Goal: Information Seeking & Learning: Learn about a topic

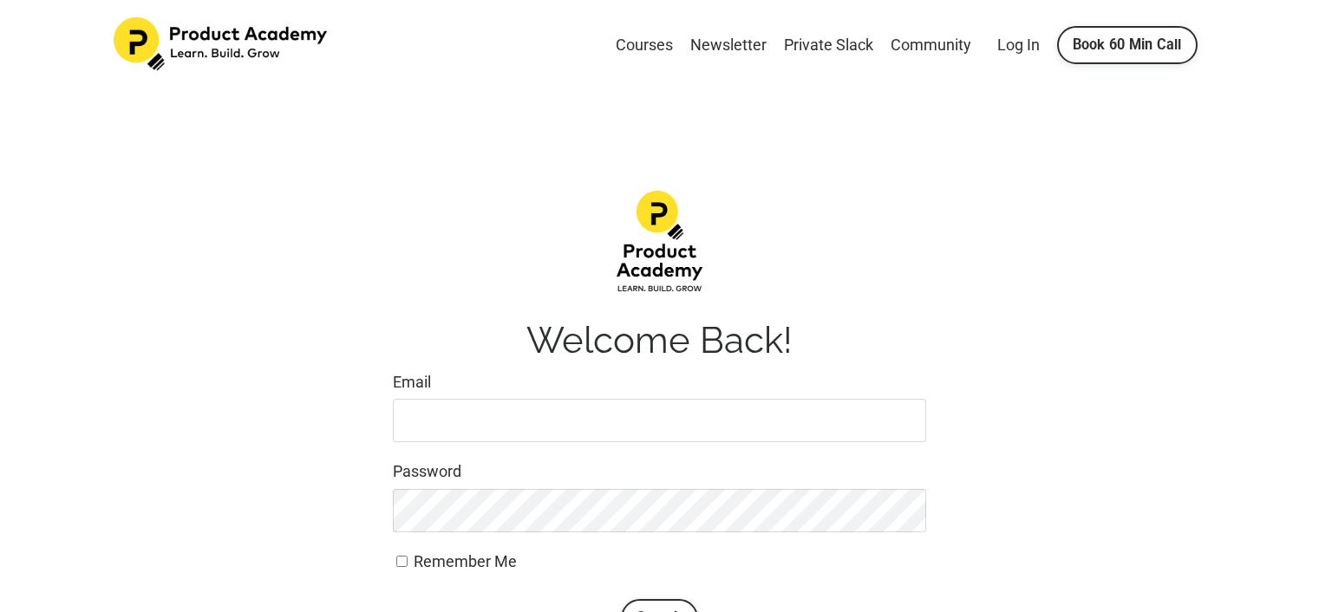
scroll to position [173, 0]
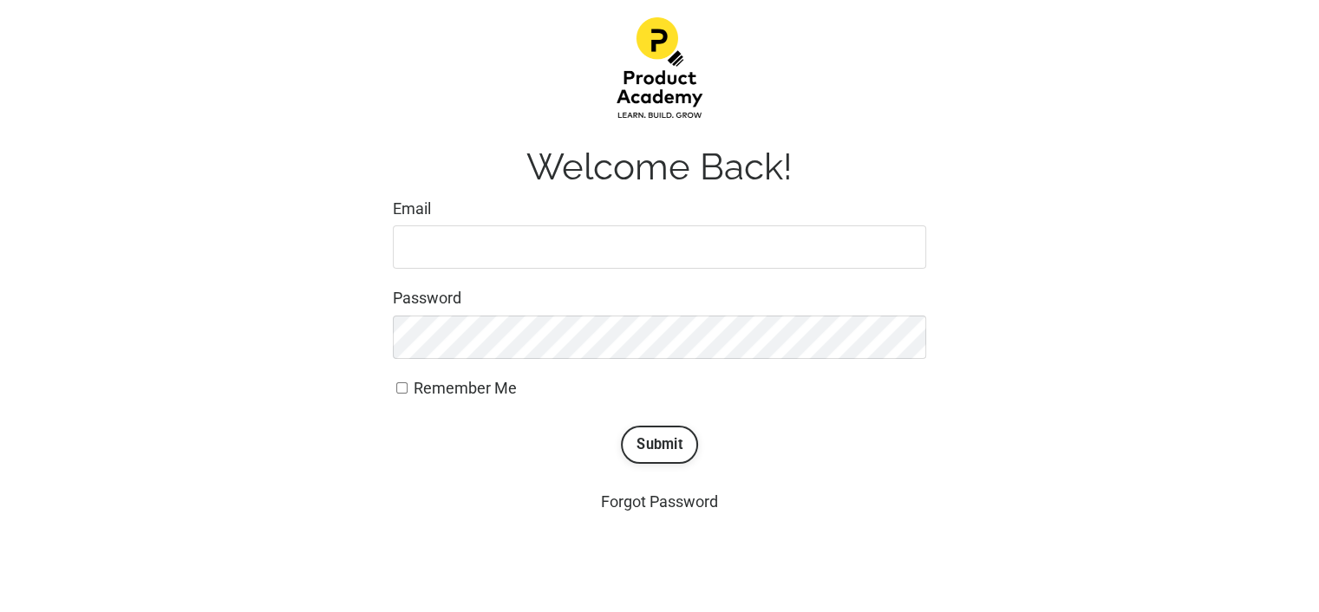
type input "[EMAIL_ADDRESS][DOMAIN_NAME]"
click at [506, 389] on span "Remember Me" at bounding box center [465, 388] width 103 height 18
click at [407, 389] on input "Remember Me" at bounding box center [401, 387] width 11 height 11
checkbox input "true"
click at [646, 446] on button "Submit" at bounding box center [659, 445] width 77 height 38
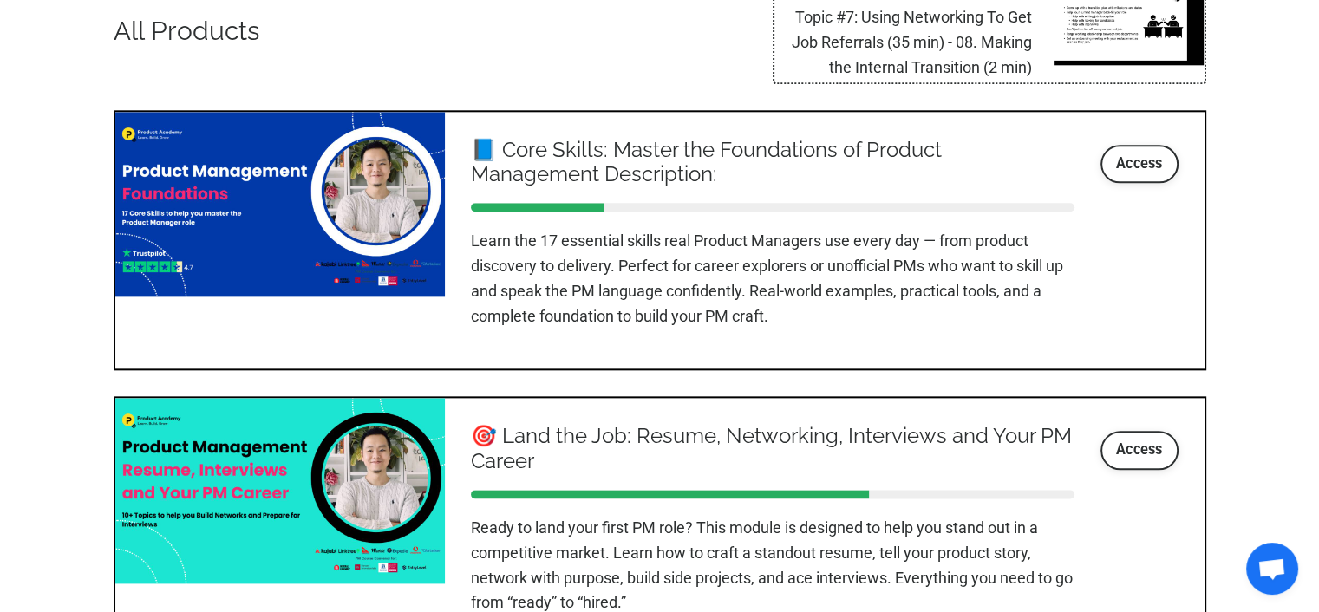
scroll to position [2081, 0]
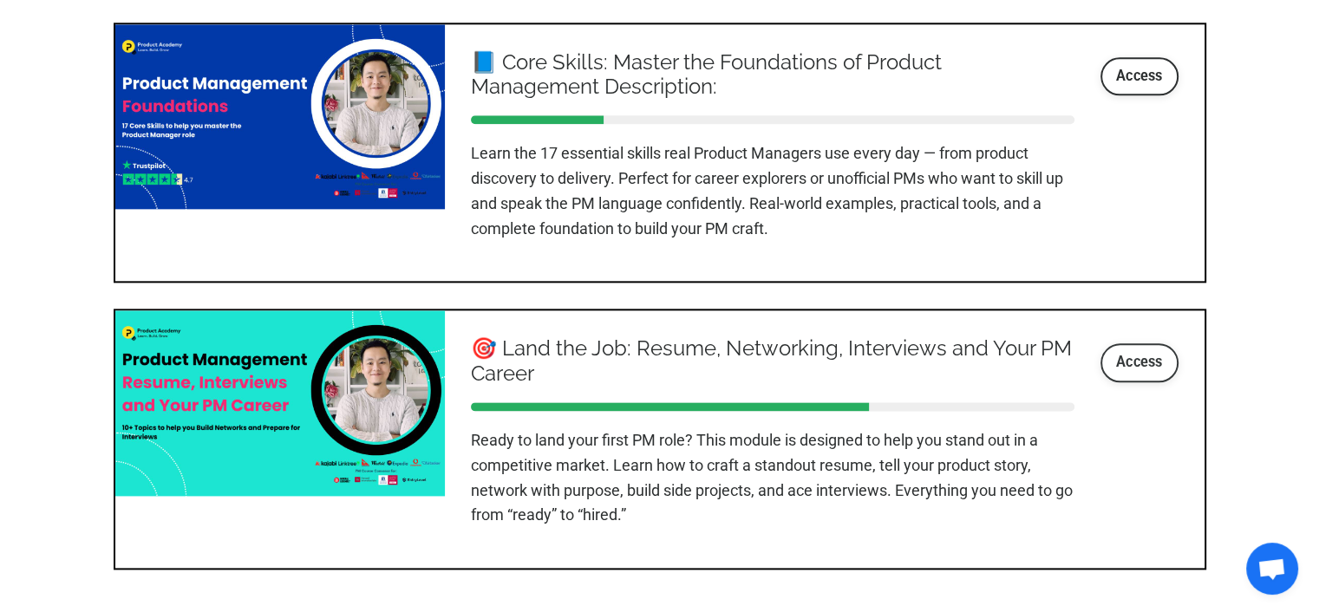
click at [1111, 360] on link "Access" at bounding box center [1139, 362] width 78 height 38
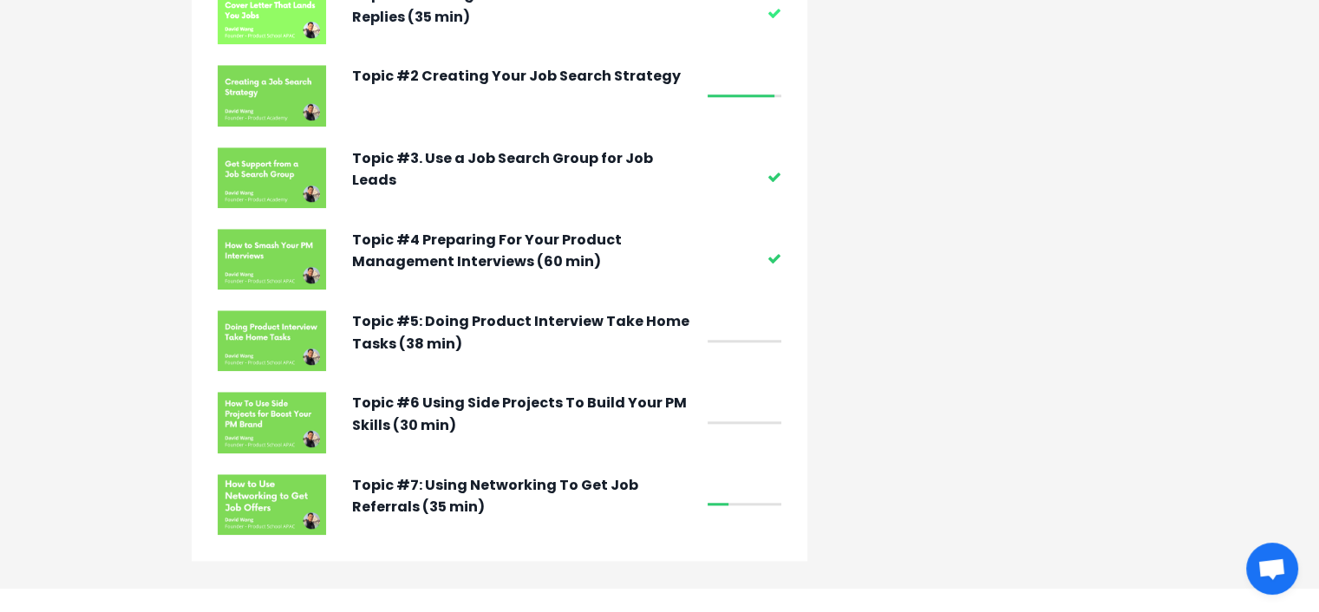
scroll to position [1496, 0]
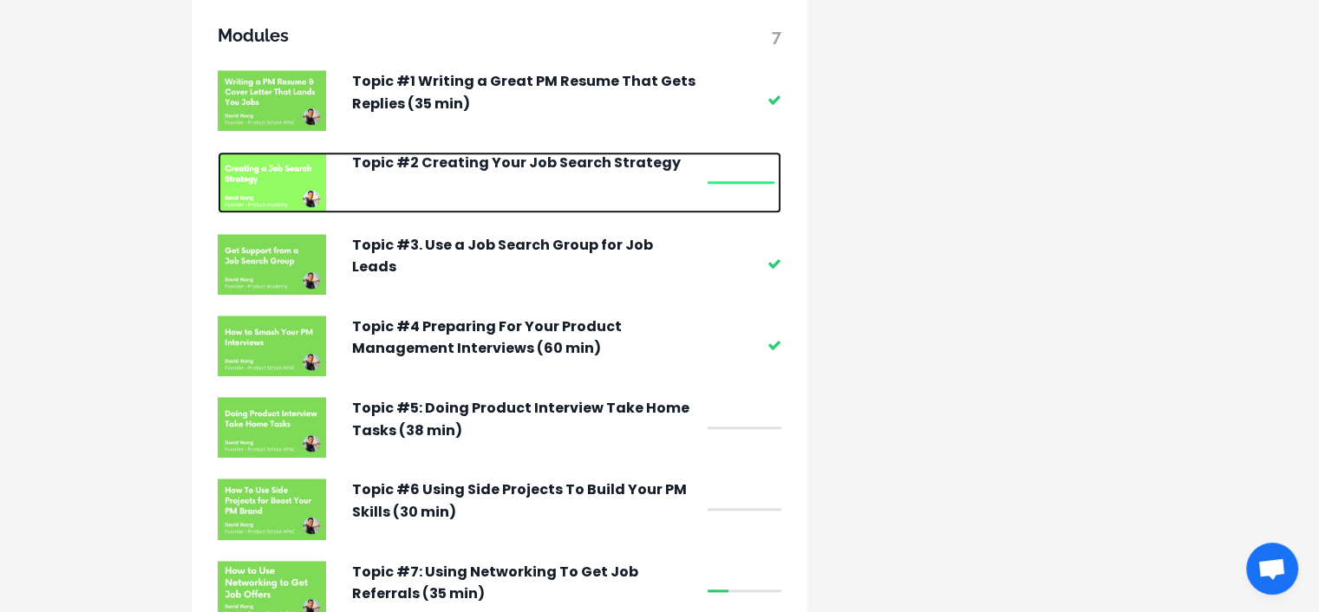
click at [613, 174] on p "Topic #2 Creating Your Job Search Strategy" at bounding box center [525, 163] width 347 height 23
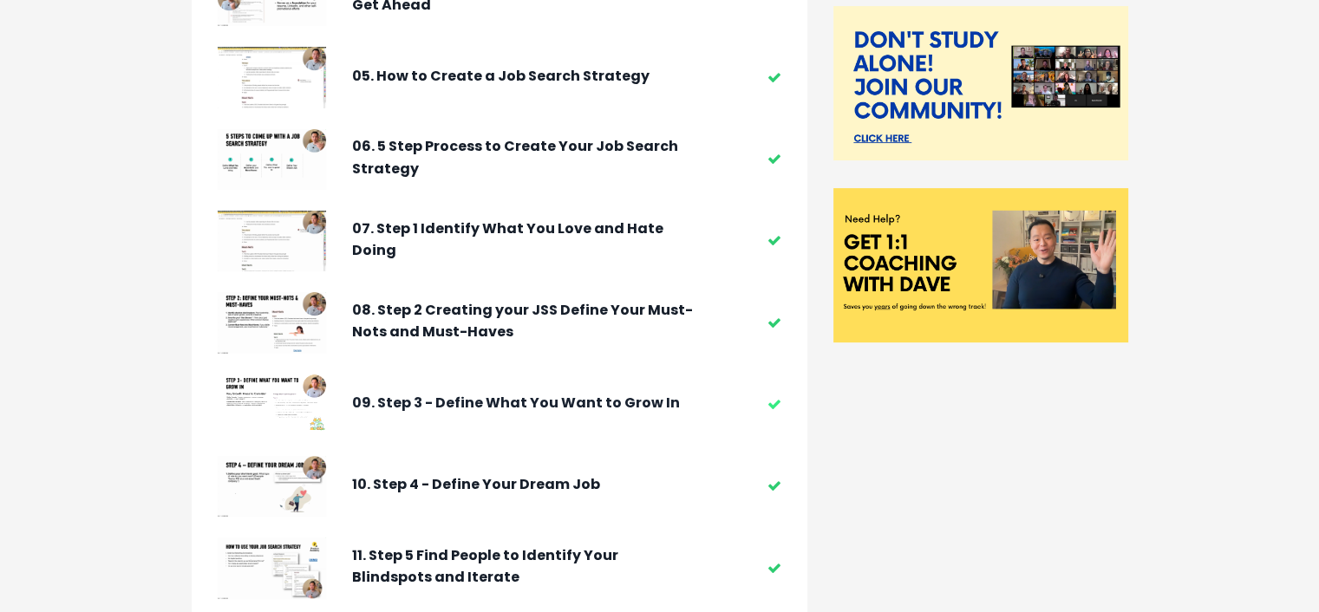
scroll to position [520, 0]
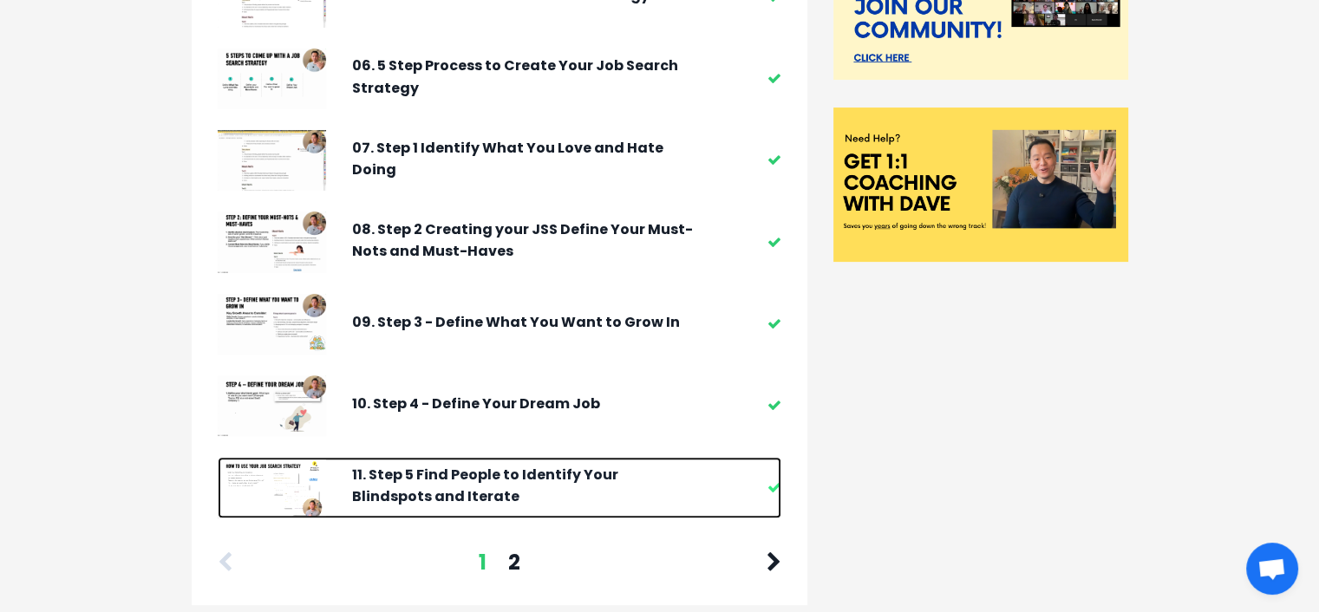
click at [639, 479] on p "11. Step 5 Find People to Identify Your Blindspots and Iterate" at bounding box center [525, 486] width 347 height 44
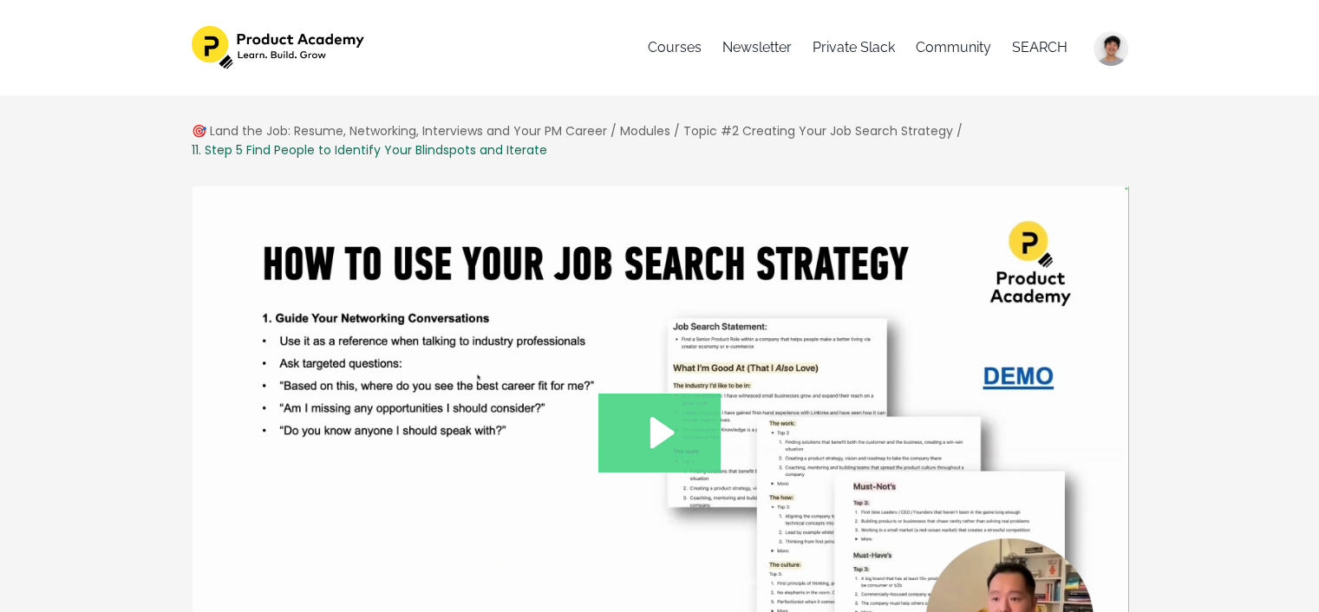
click at [648, 429] on icon "Play Video: file-uploads/sites/127338/video/7e8afc-633b-ded-add-5565a4731607__1…" at bounding box center [659, 433] width 122 height 78
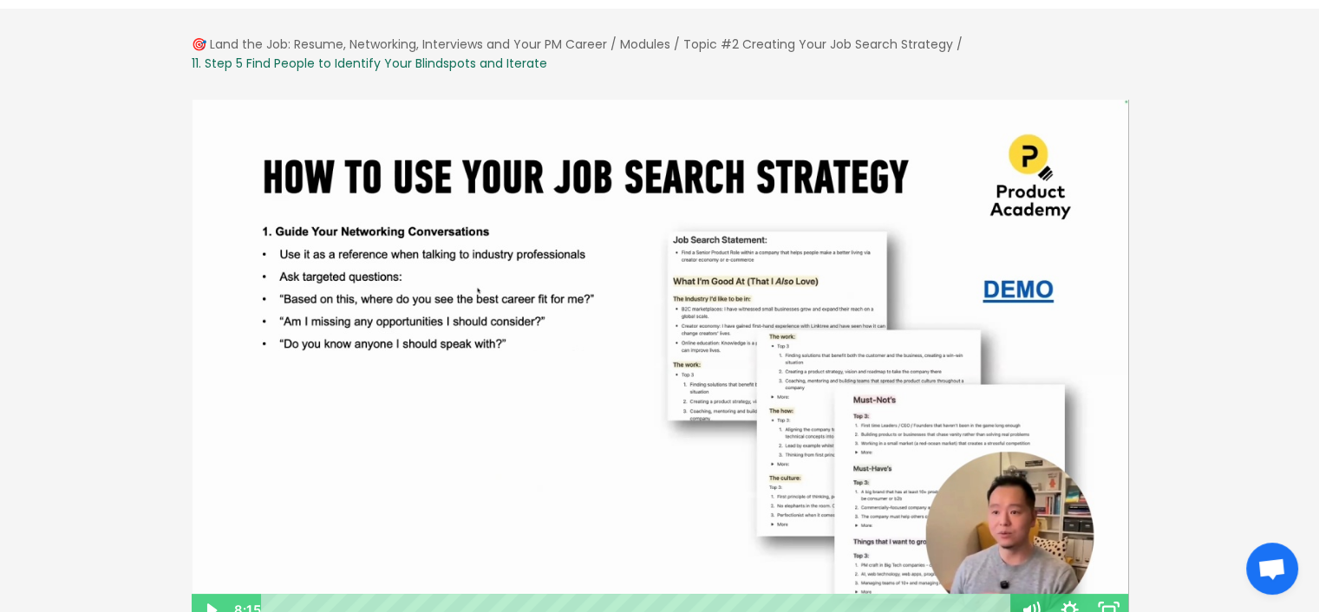
scroll to position [173, 0]
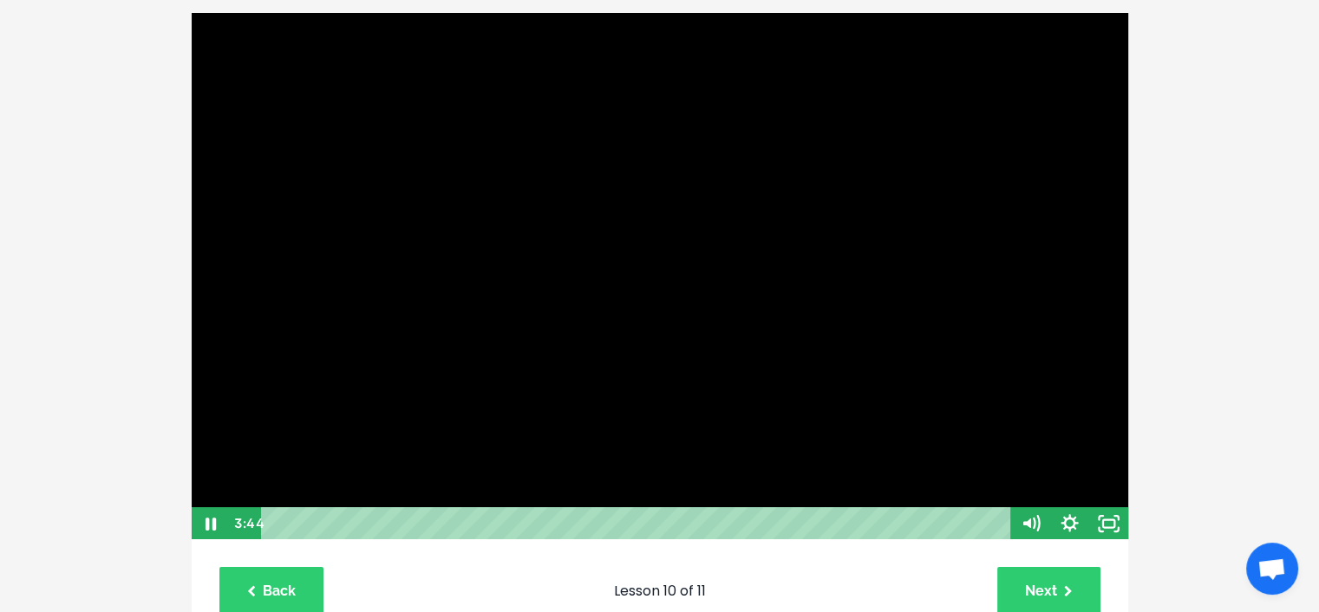
click at [270, 412] on div at bounding box center [660, 276] width 938 height 529
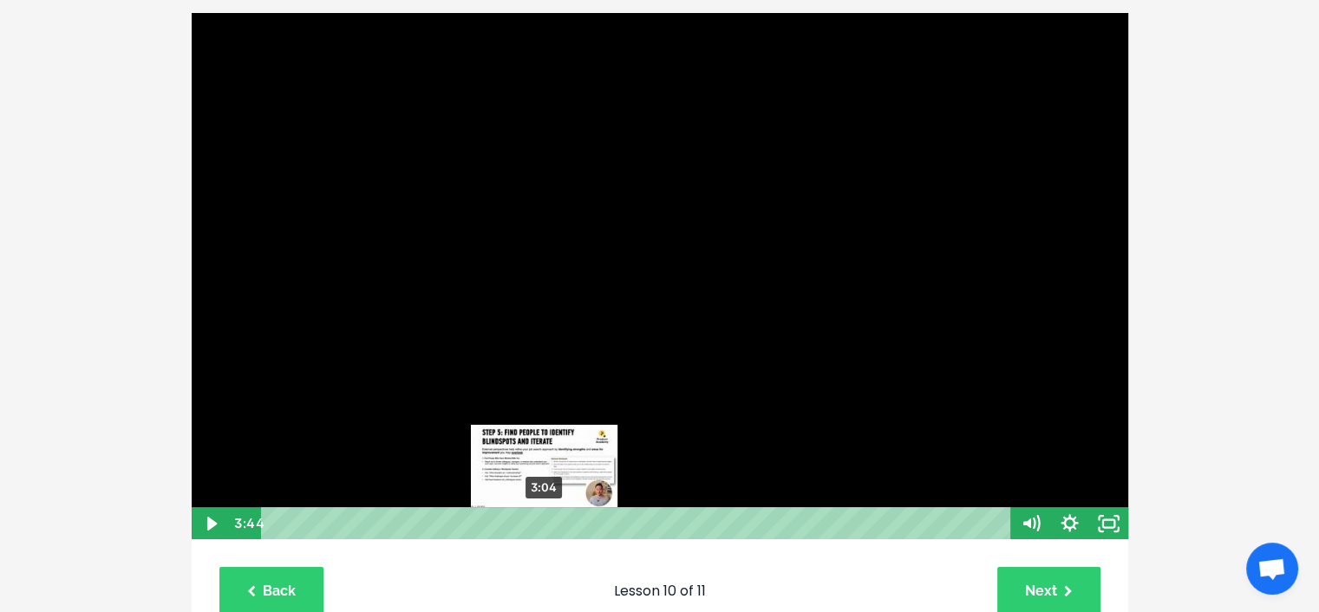
click at [544, 523] on div "3:04" at bounding box center [638, 523] width 726 height 33
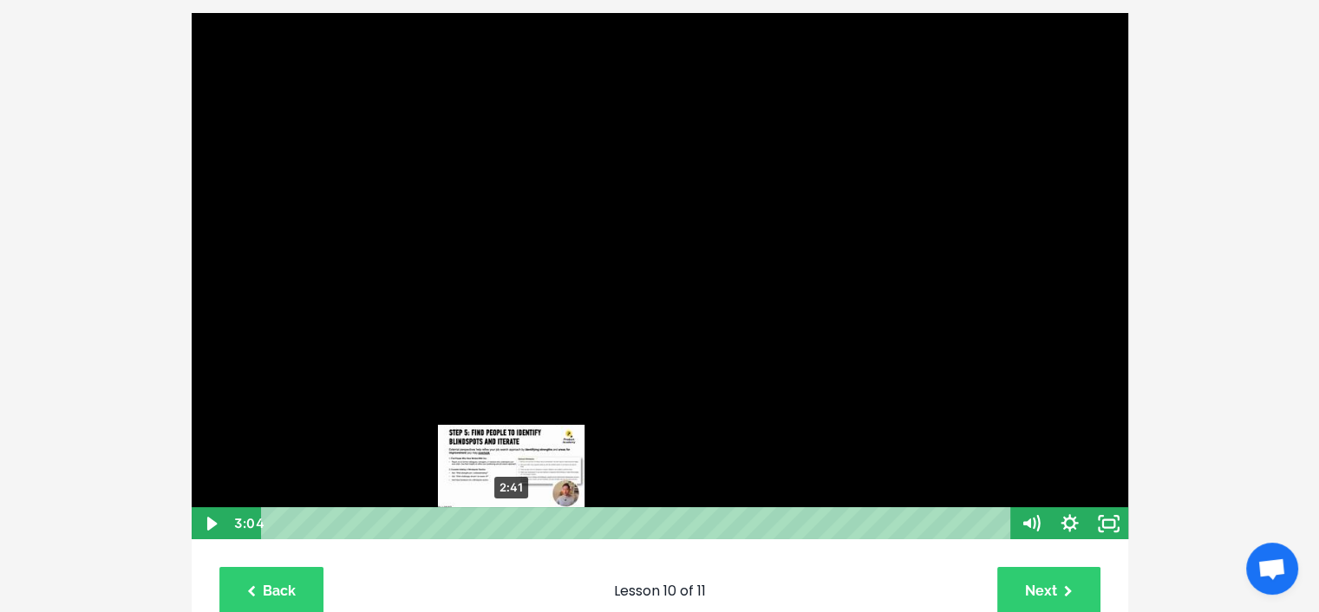
click at [511, 524] on div "2:41" at bounding box center [638, 523] width 726 height 33
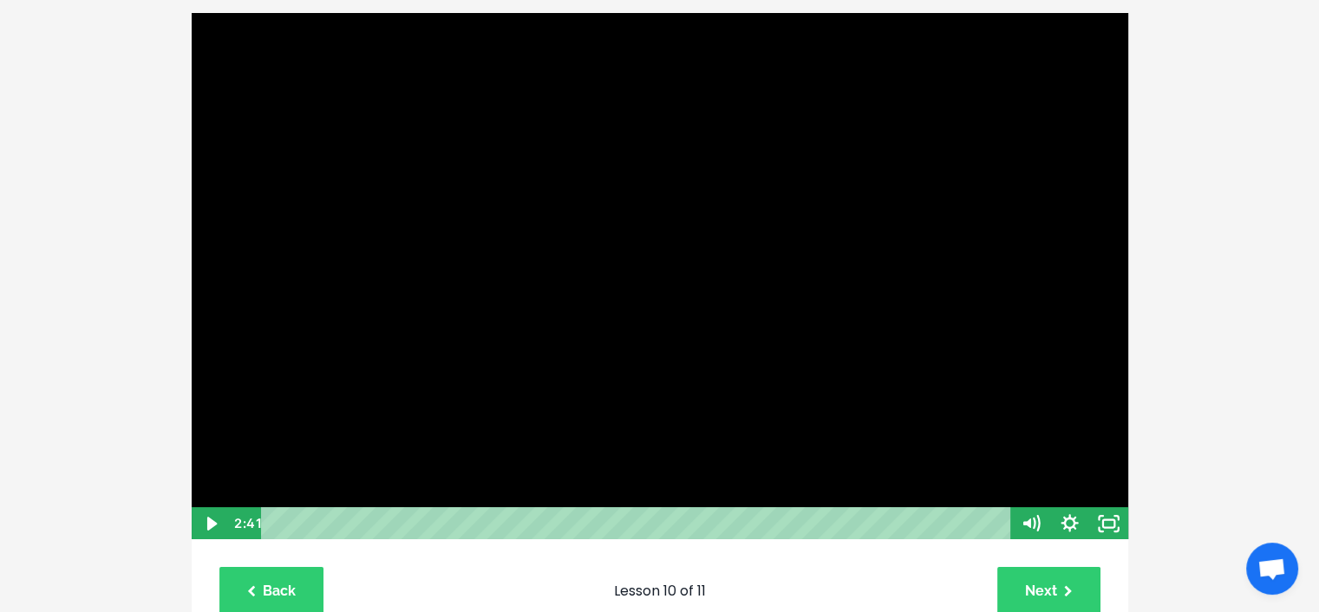
click at [433, 416] on div at bounding box center [660, 276] width 938 height 529
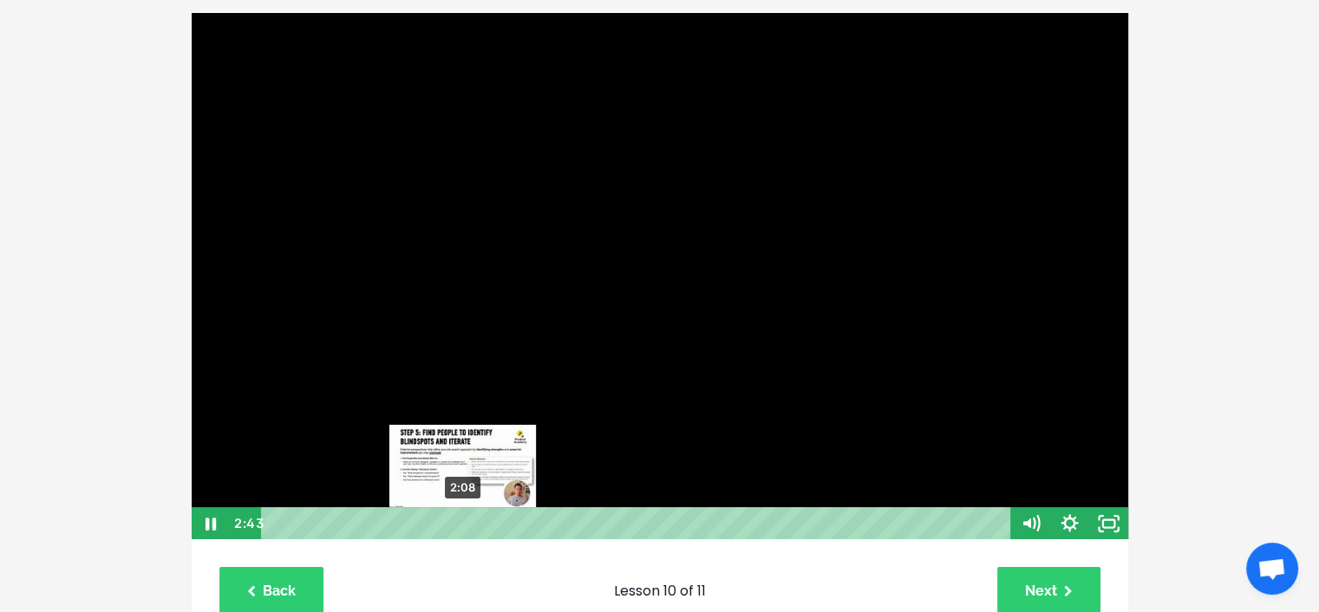
click at [463, 524] on div "2:08" at bounding box center [638, 523] width 726 height 33
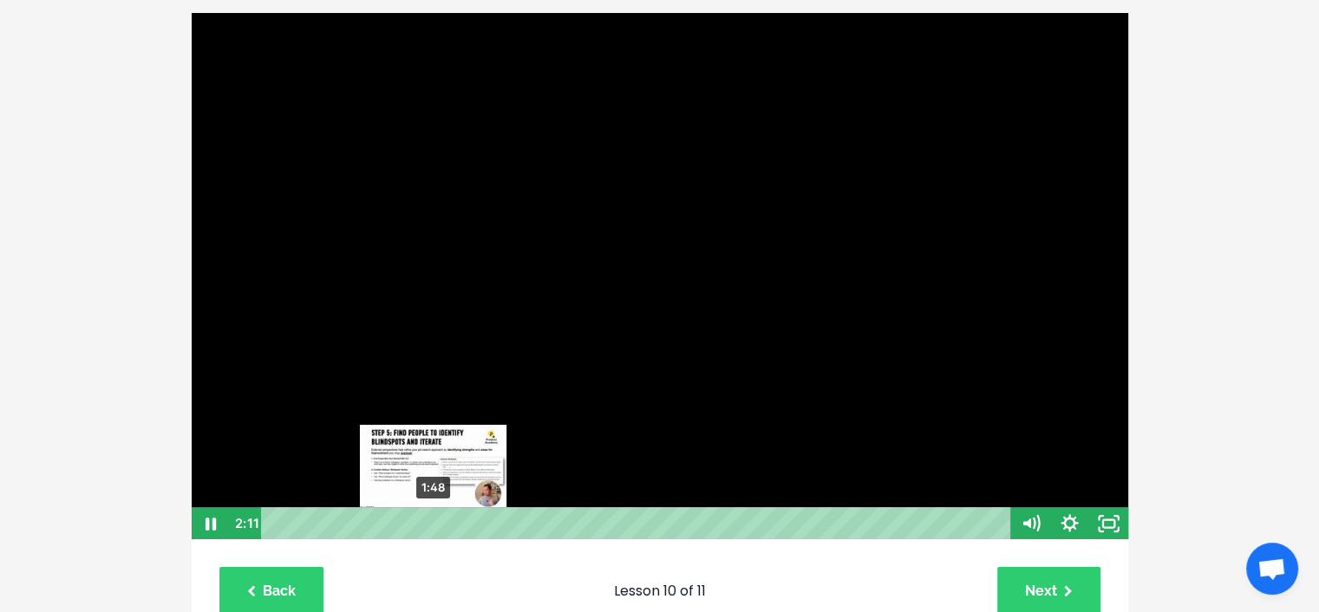
click at [433, 524] on div "1:48" at bounding box center [638, 523] width 726 height 33
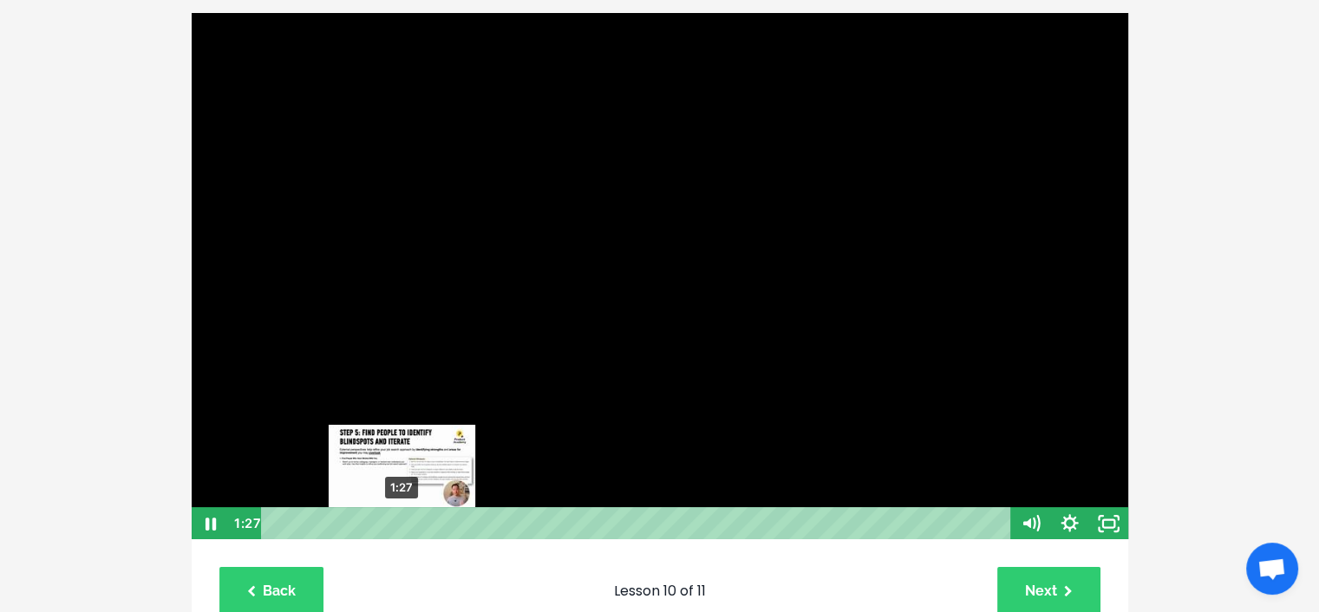
click at [402, 528] on div "1:27" at bounding box center [638, 523] width 726 height 33
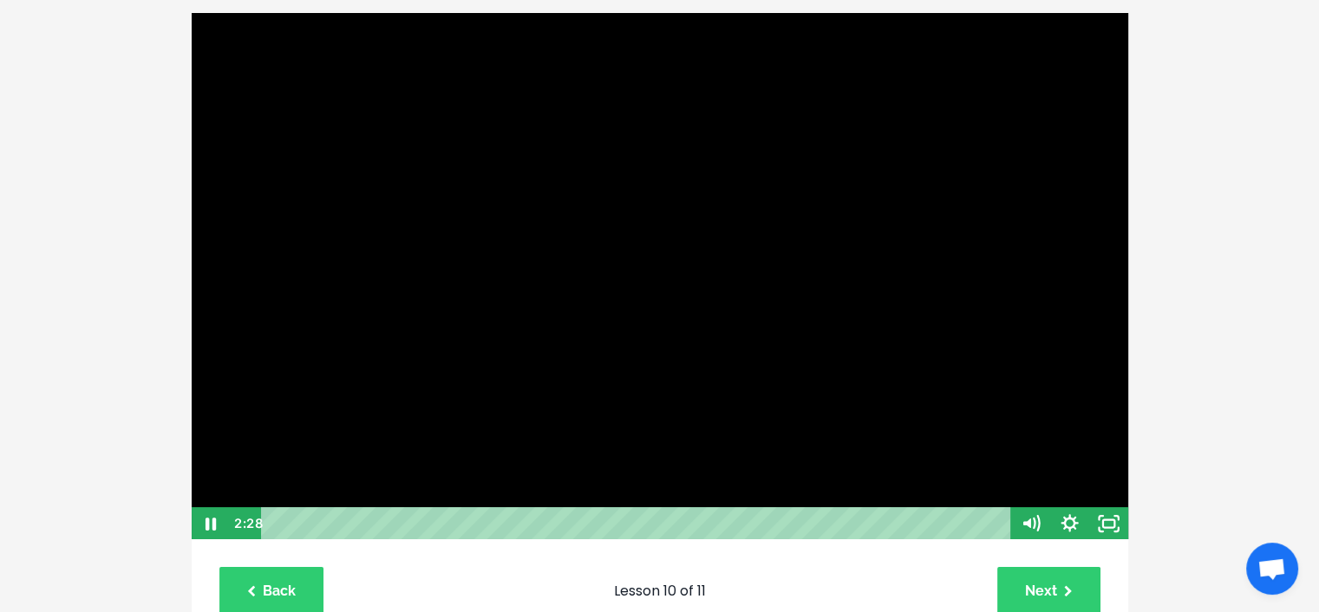
click at [889, 452] on div at bounding box center [660, 276] width 938 height 529
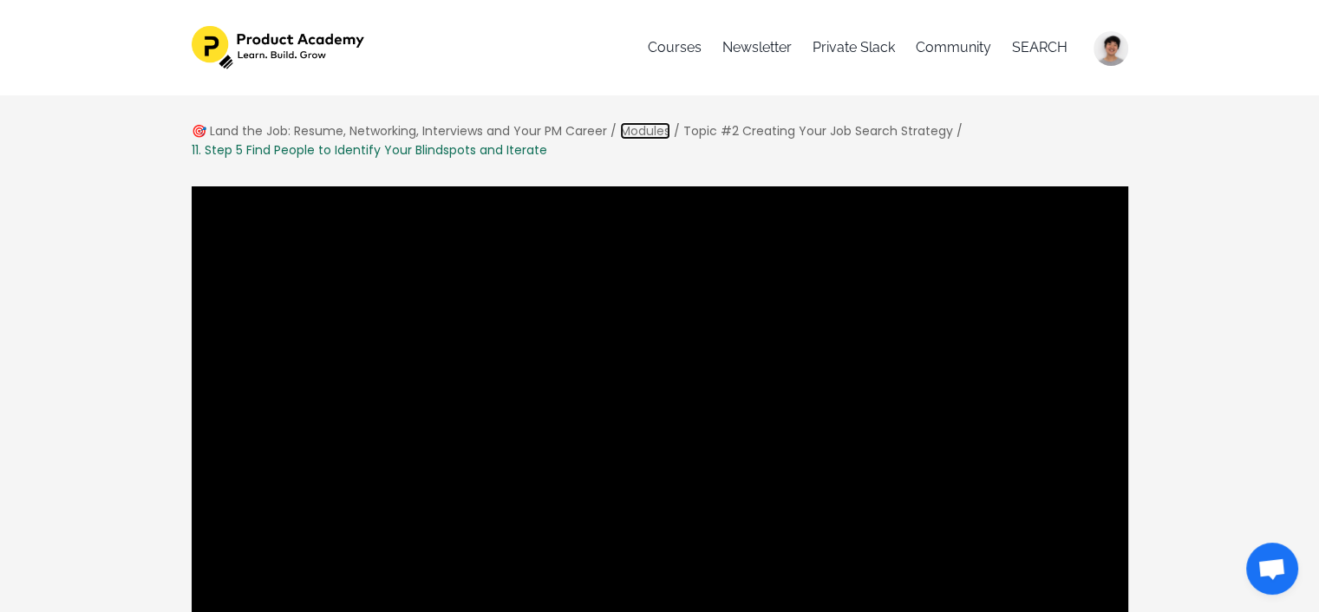
click at [637, 129] on link "Modules" at bounding box center [645, 130] width 50 height 17
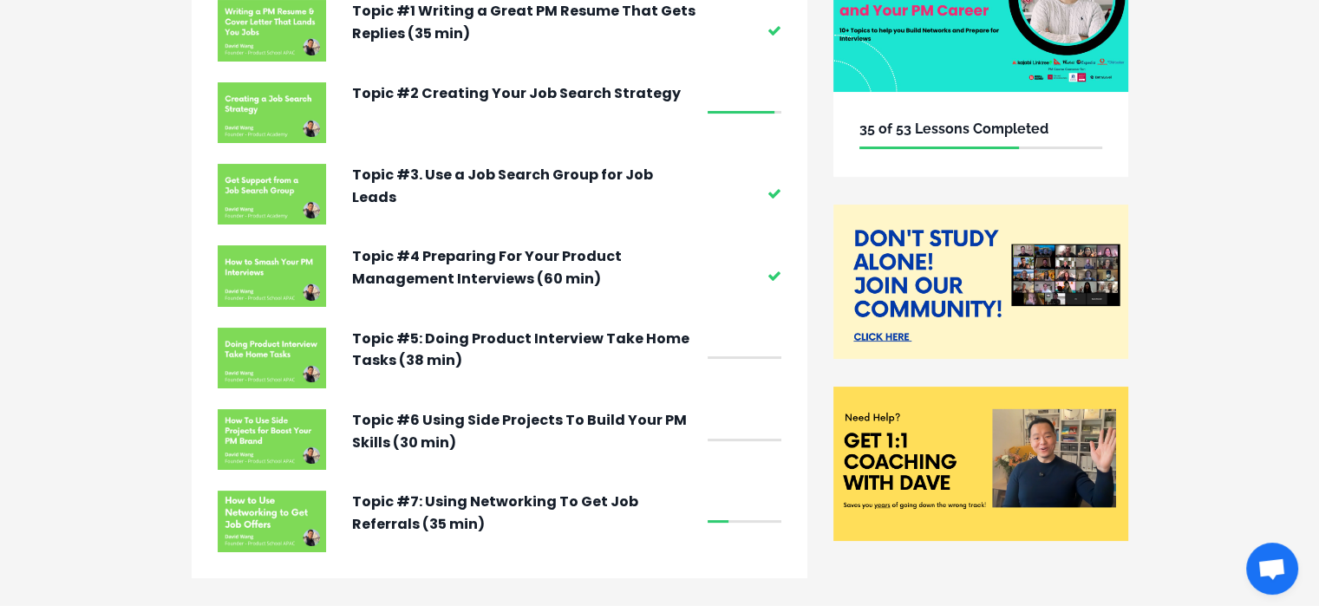
scroll to position [260, 0]
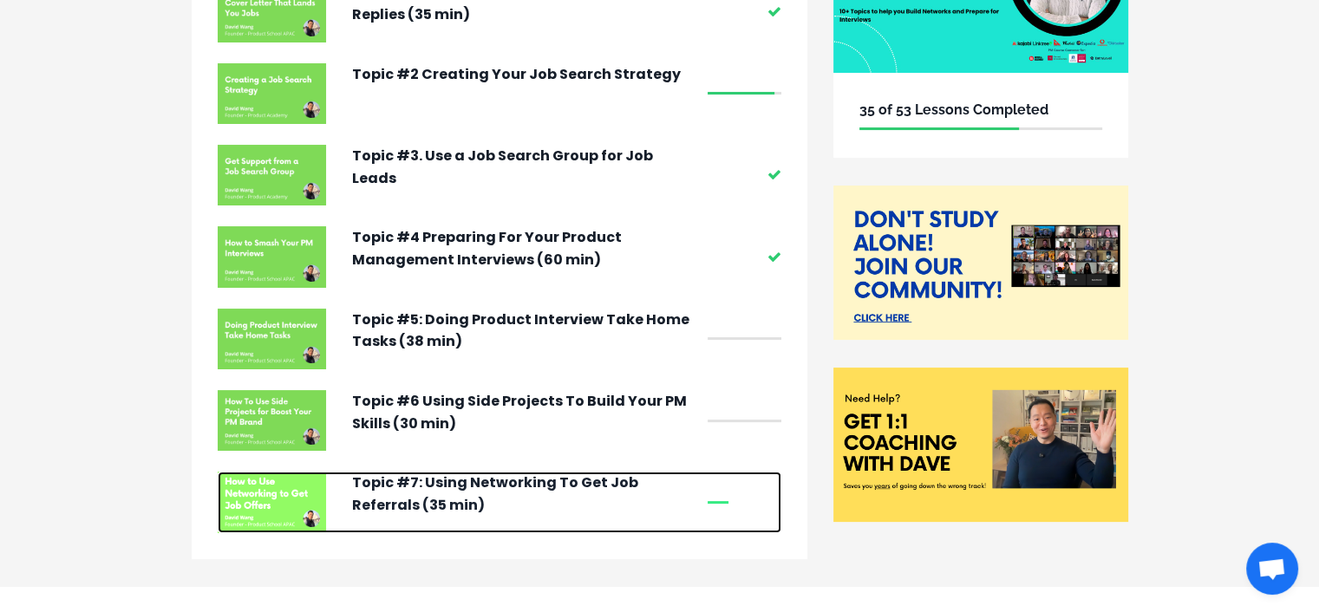
click at [597, 488] on p "Topic #7: Using Networking To Get Job Referrals (35 min)" at bounding box center [525, 494] width 347 height 44
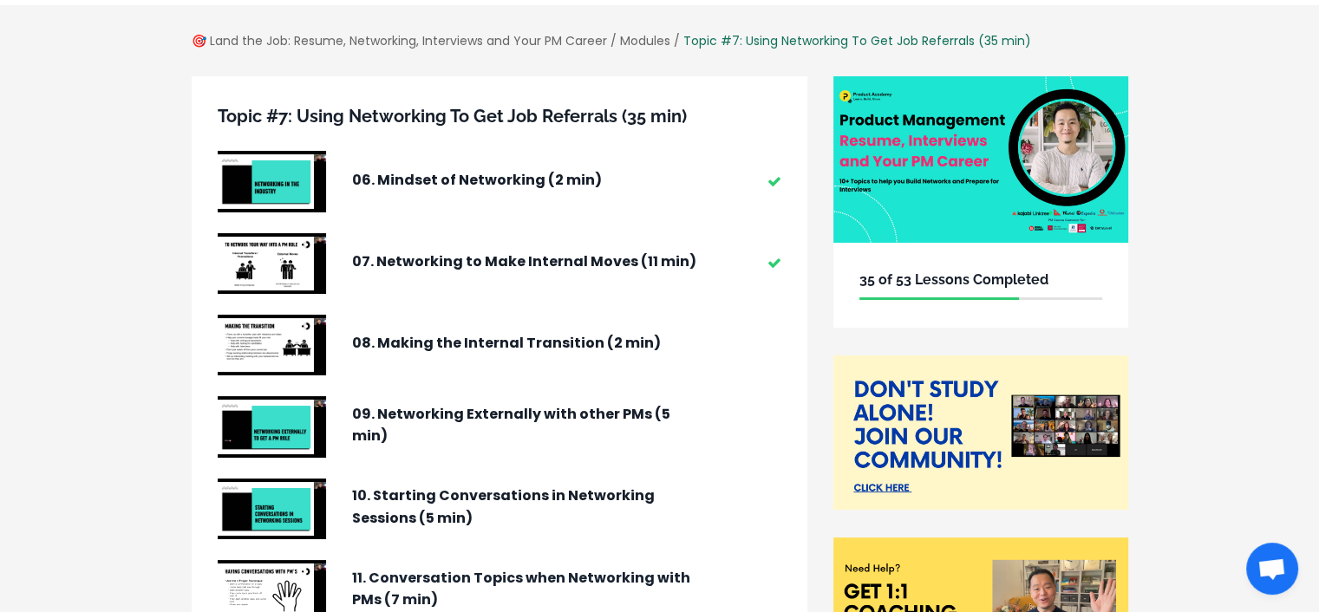
scroll to position [87, 0]
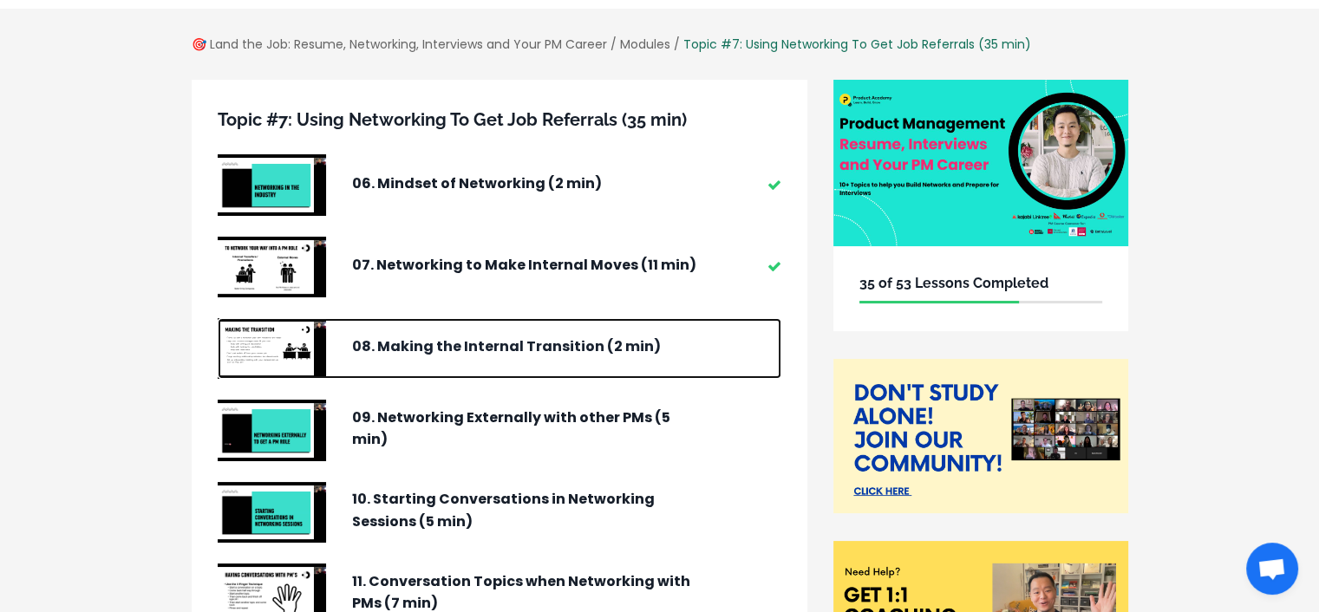
click at [611, 349] on p "08. Making the Internal Transition (2 min)" at bounding box center [525, 347] width 347 height 23
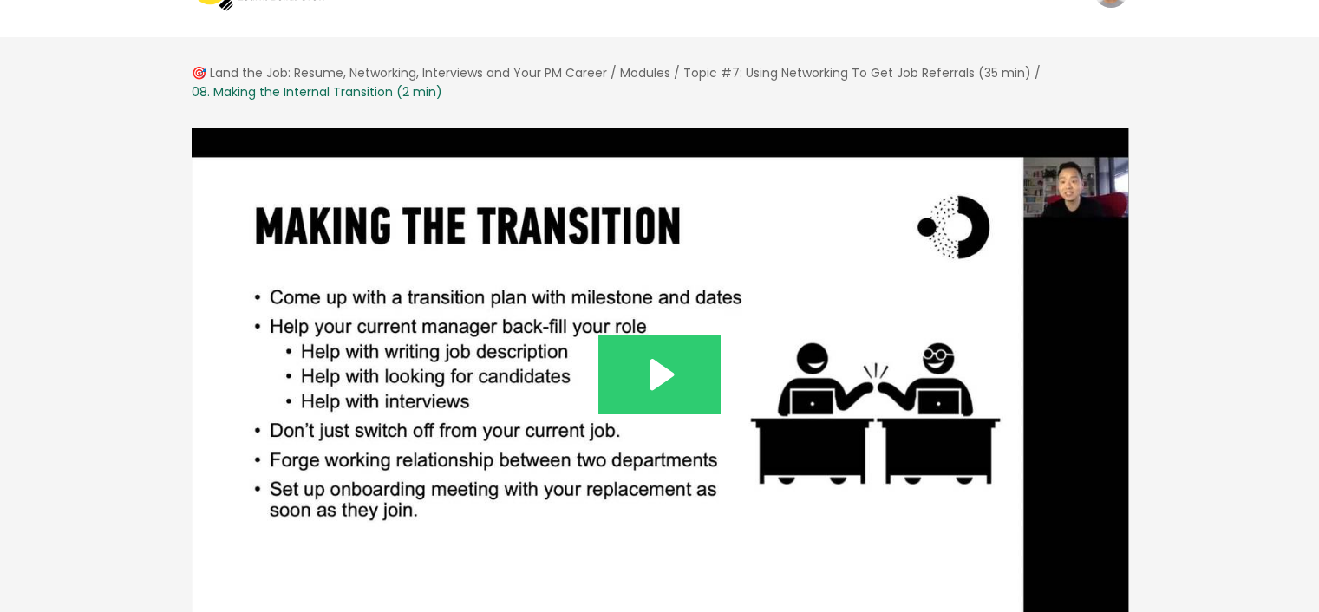
scroll to position [87, 0]
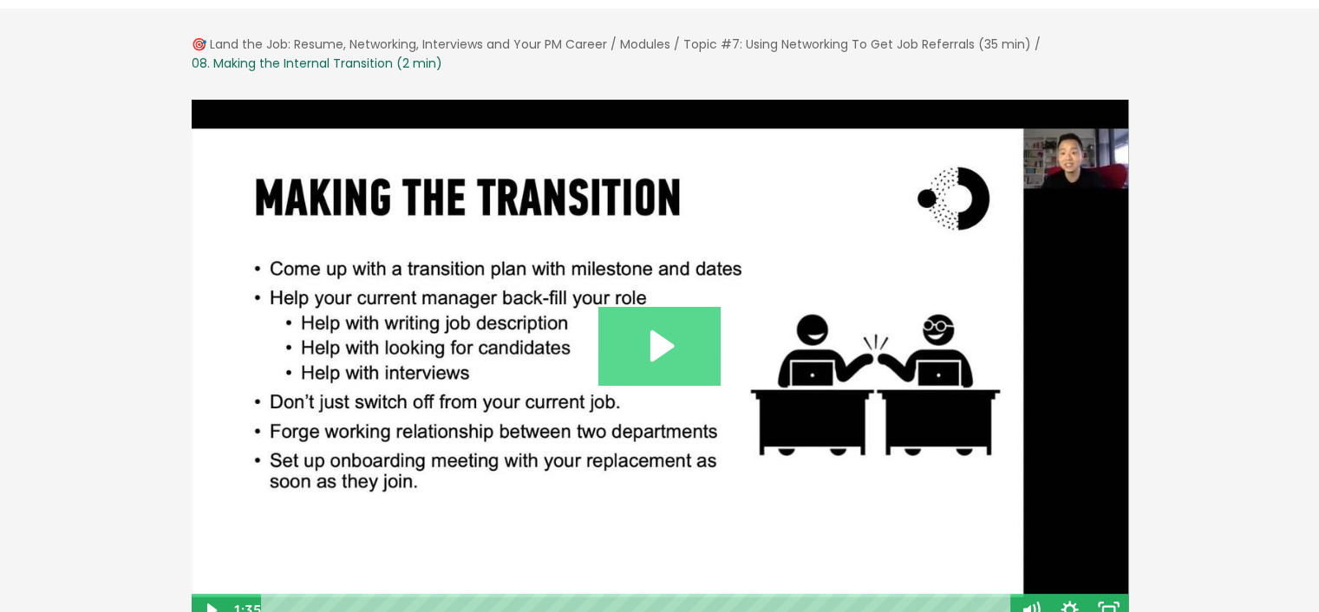
click at [635, 336] on icon "Play Video: /sites/127338/video/3282098f-9453-4ff2-adee-0f8606204423.mp4" at bounding box center [659, 346] width 122 height 78
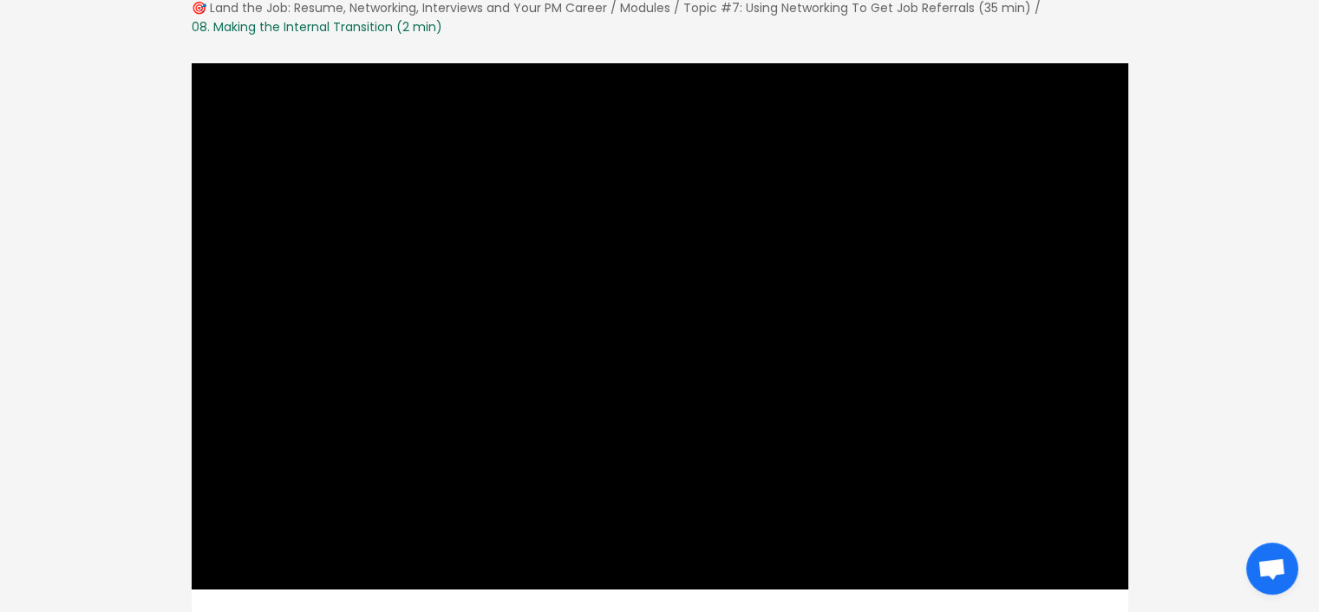
scroll to position [127, 0]
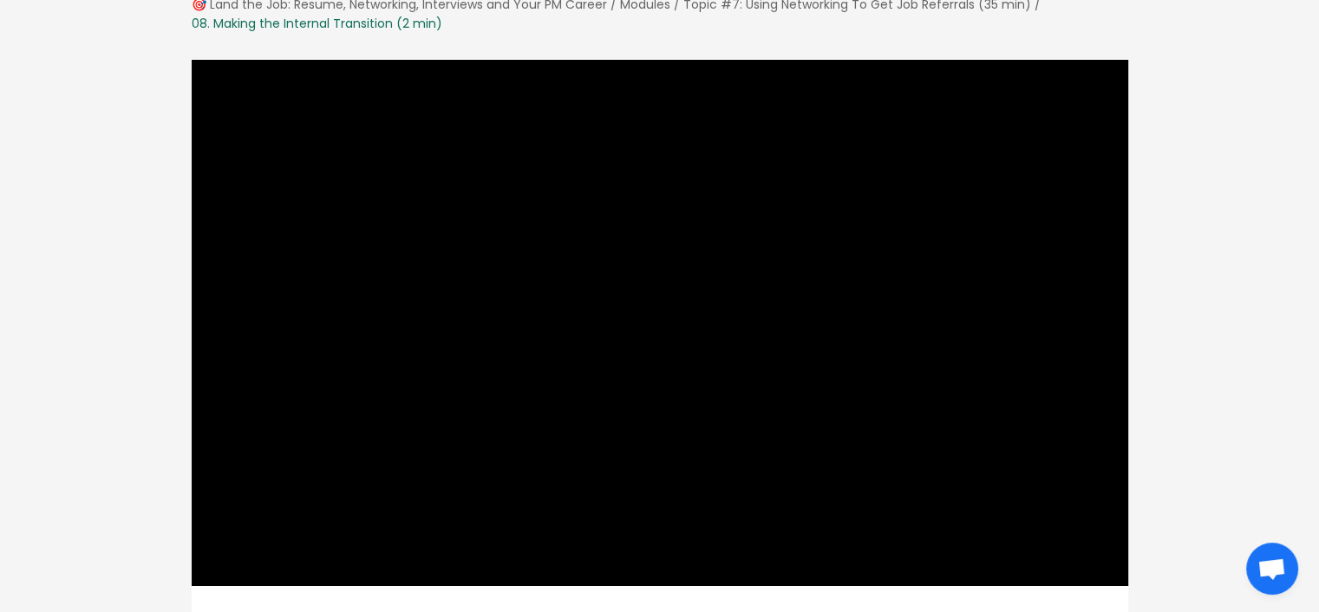
click at [1174, 132] on div "🎯 Land the Job: Resume, Networking, Interviews and Your PM Career / Modules / T…" at bounding box center [659, 606] width 1319 height 1275
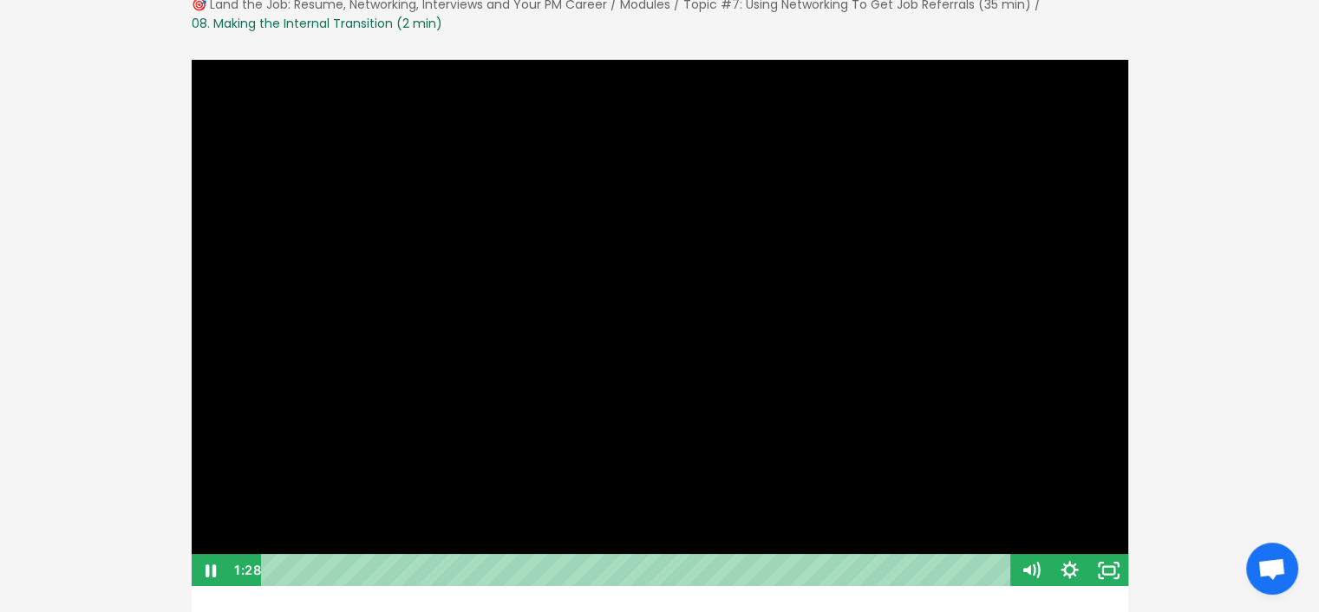
click at [465, 333] on div at bounding box center [660, 323] width 938 height 529
click at [735, 405] on div at bounding box center [660, 323] width 938 height 529
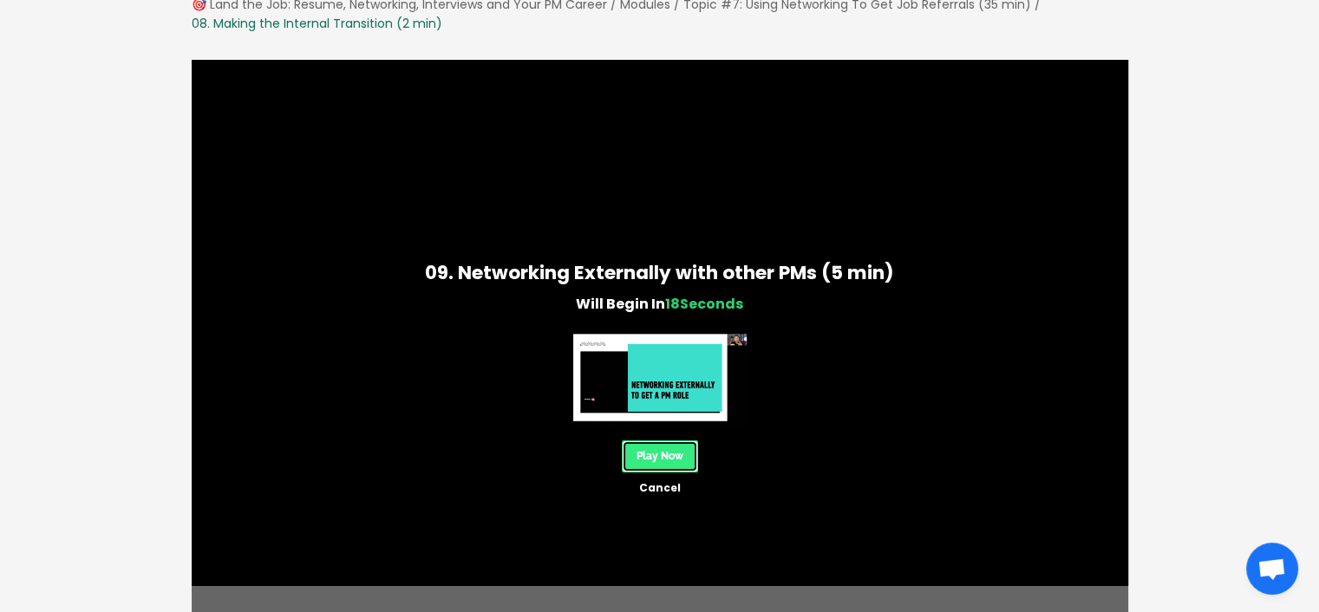
click at [680, 456] on link "Play Now" at bounding box center [660, 456] width 76 height 32
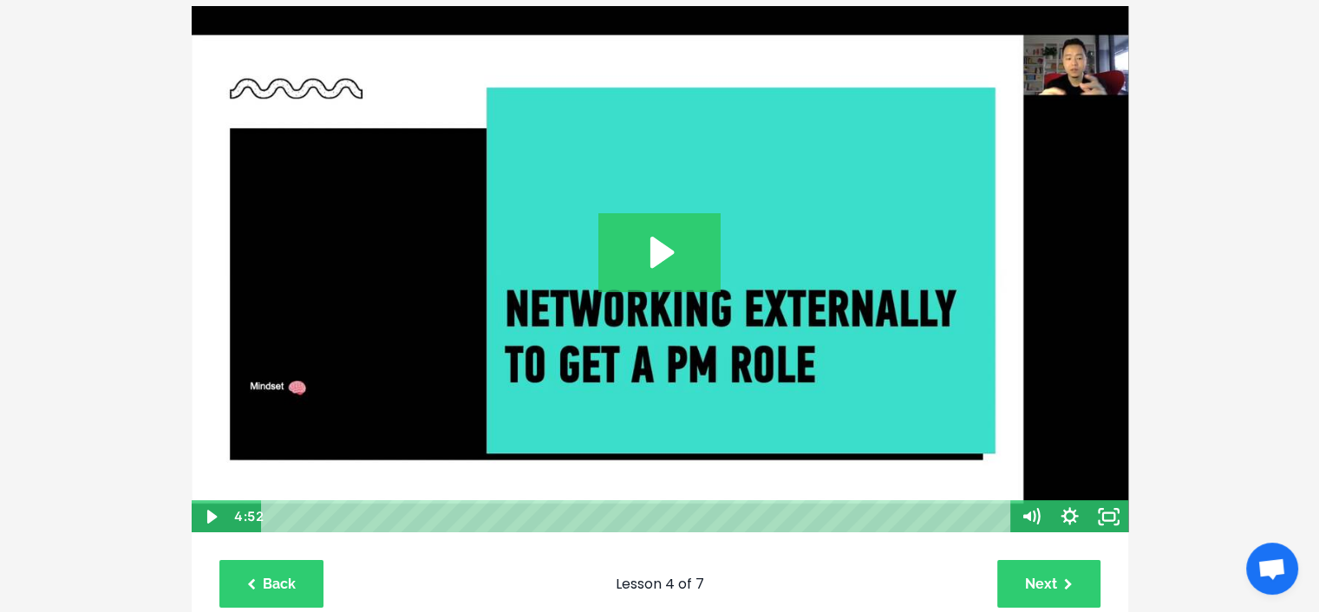
scroll to position [185, 0]
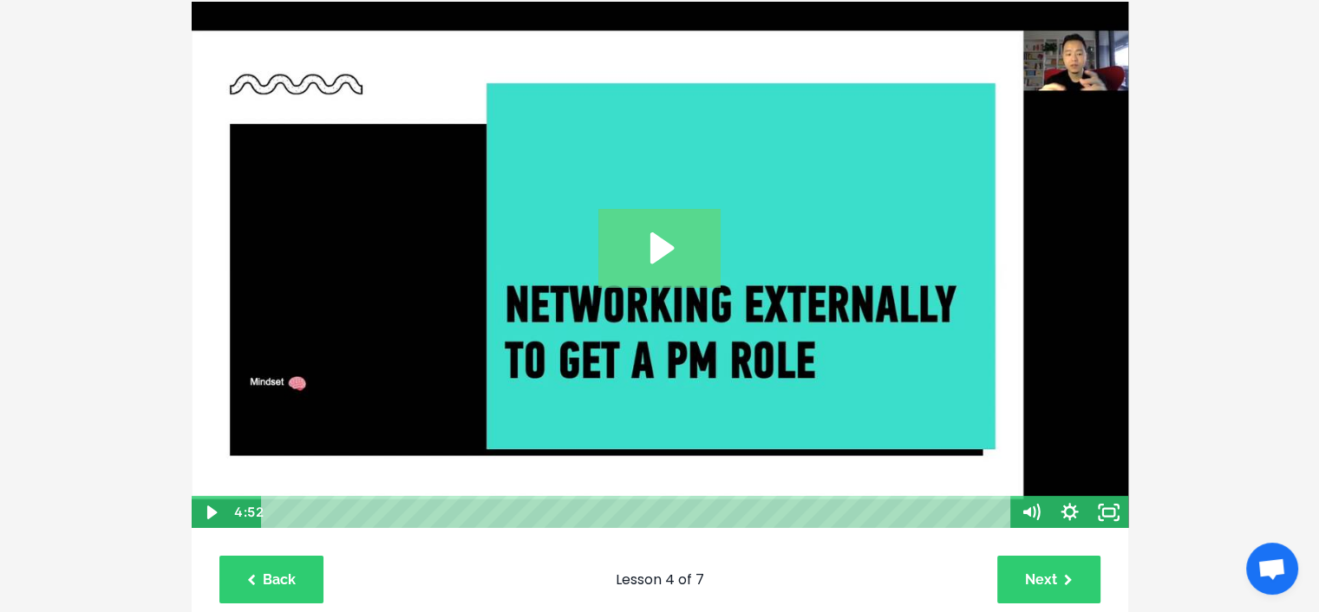
click at [663, 253] on icon "Play Video: /sites/127338/video/b79a770a-99de-41a5-b8de-7be7bc9cc902.mp4" at bounding box center [662, 247] width 24 height 31
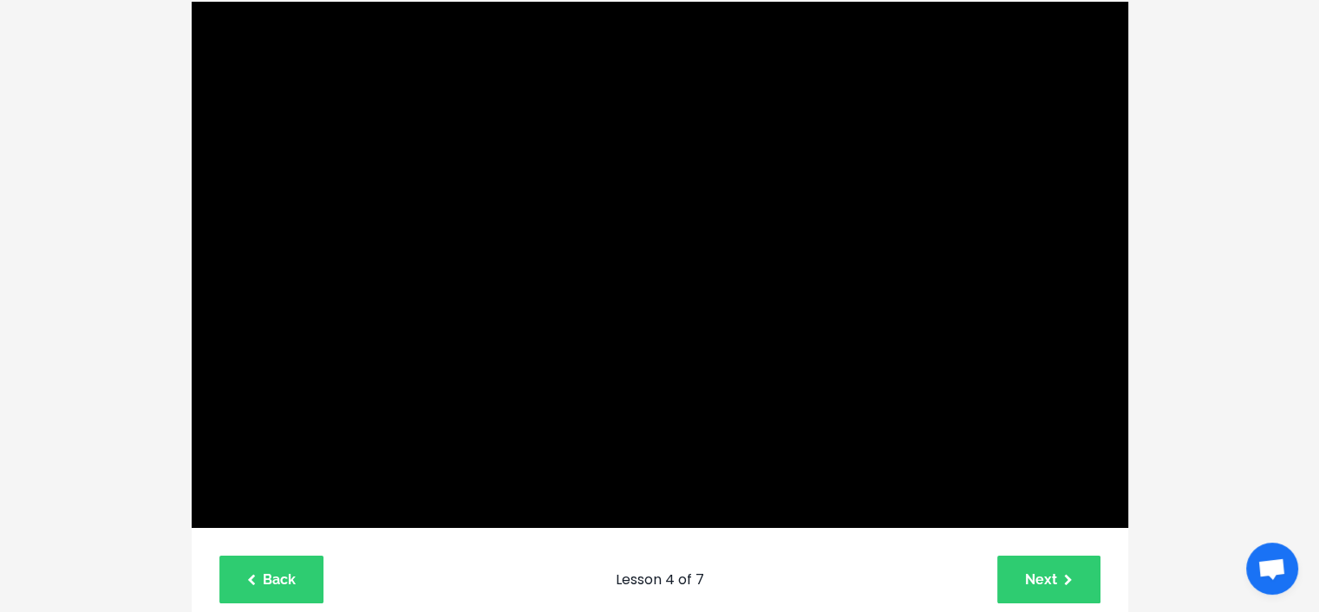
click at [191, 1] on button "Pause: /sites/127338/video/b79a770a-99de-41a5-b8de-7be7bc9cc902.mp4" at bounding box center [191, 1] width 1 height 1
click at [191, 1] on button "Play Video: /sites/127338/video/b79a770a-99de-41a5-b8de-7be7bc9cc902.mp4" at bounding box center [191, 1] width 1 height 1
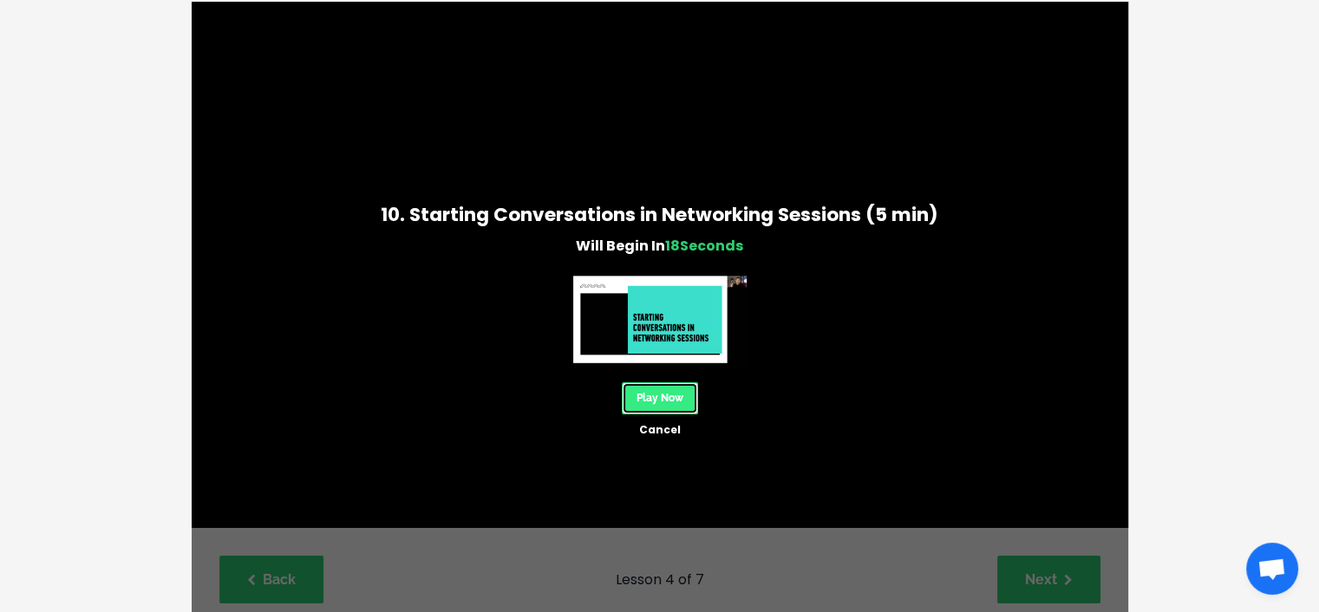
click at [682, 388] on link "Play Now" at bounding box center [660, 398] width 76 height 32
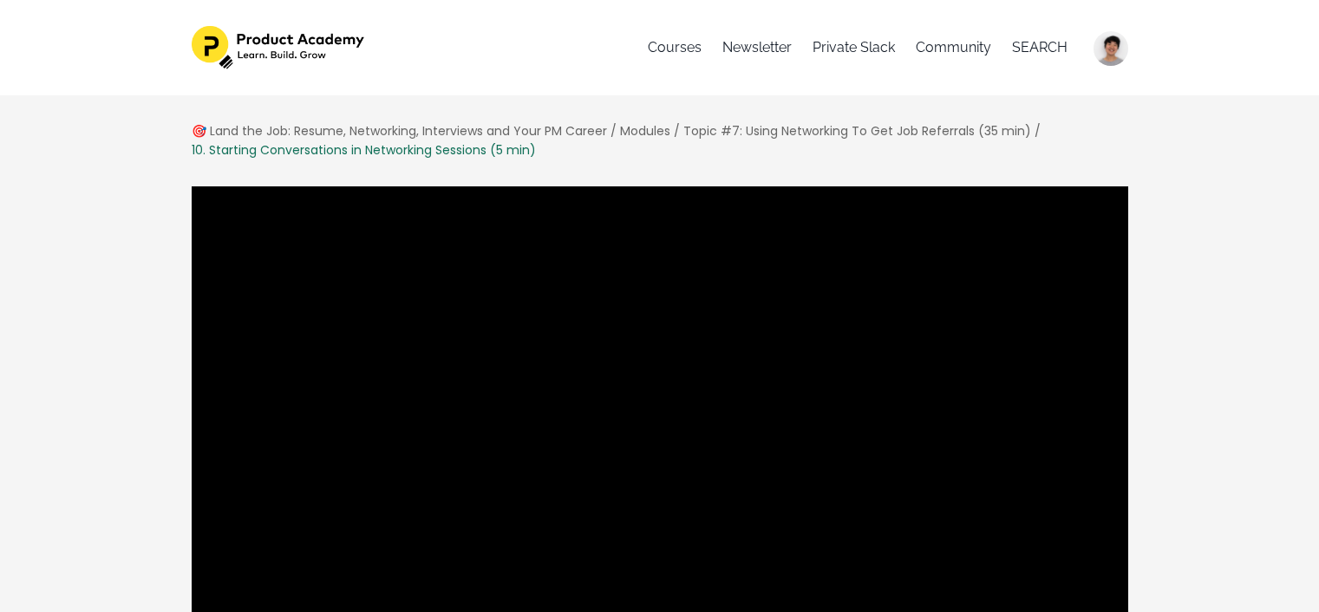
scroll to position [192, 0]
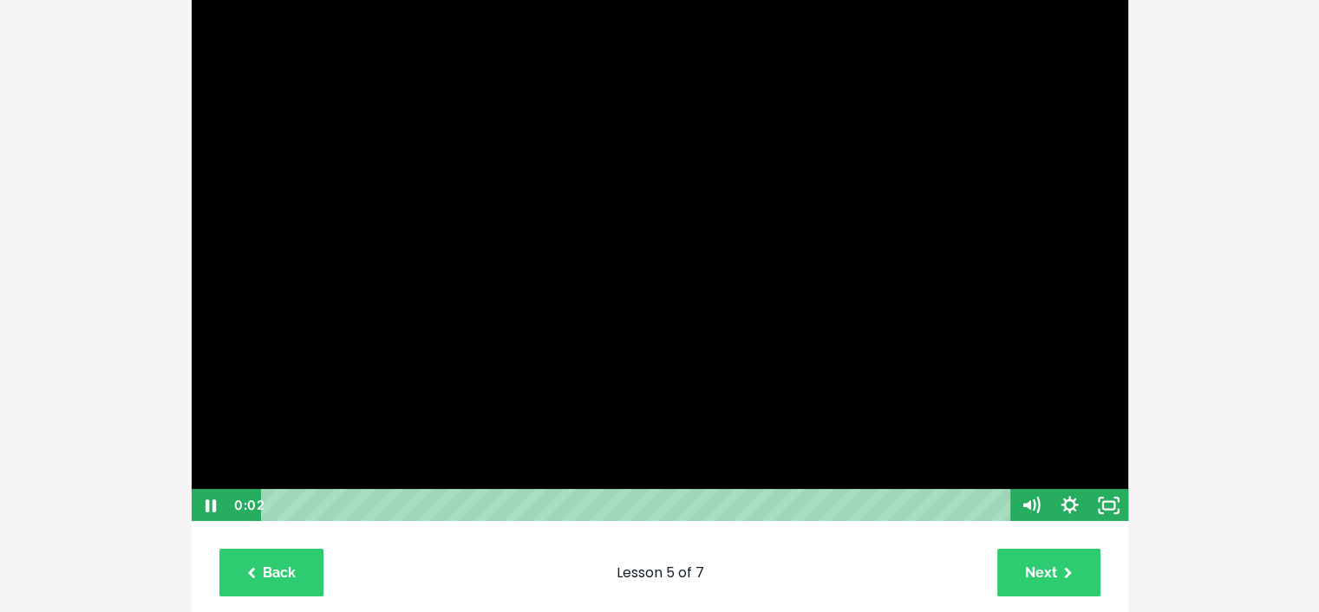
click at [843, 318] on div at bounding box center [660, 258] width 938 height 529
click at [685, 218] on div at bounding box center [660, 258] width 938 height 529
click at [908, 507] on div "Playbar" at bounding box center [638, 505] width 726 height 33
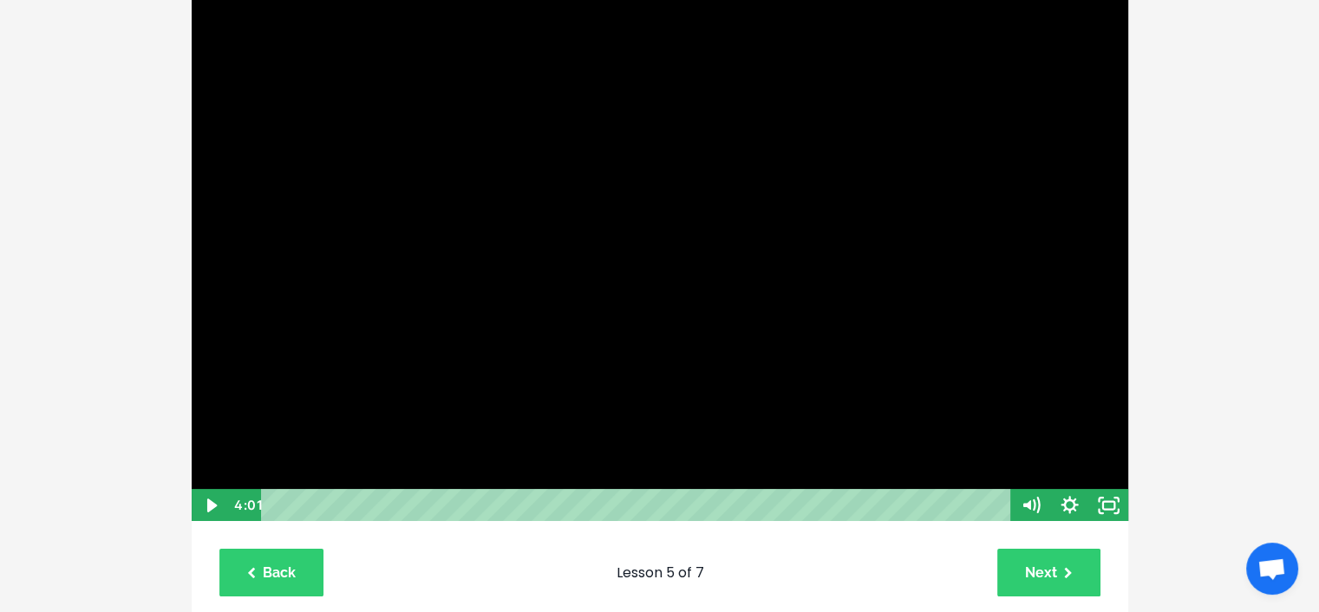
click at [557, 365] on div at bounding box center [660, 258] width 938 height 529
click at [818, 502] on div "Playbar" at bounding box center [638, 505] width 726 height 33
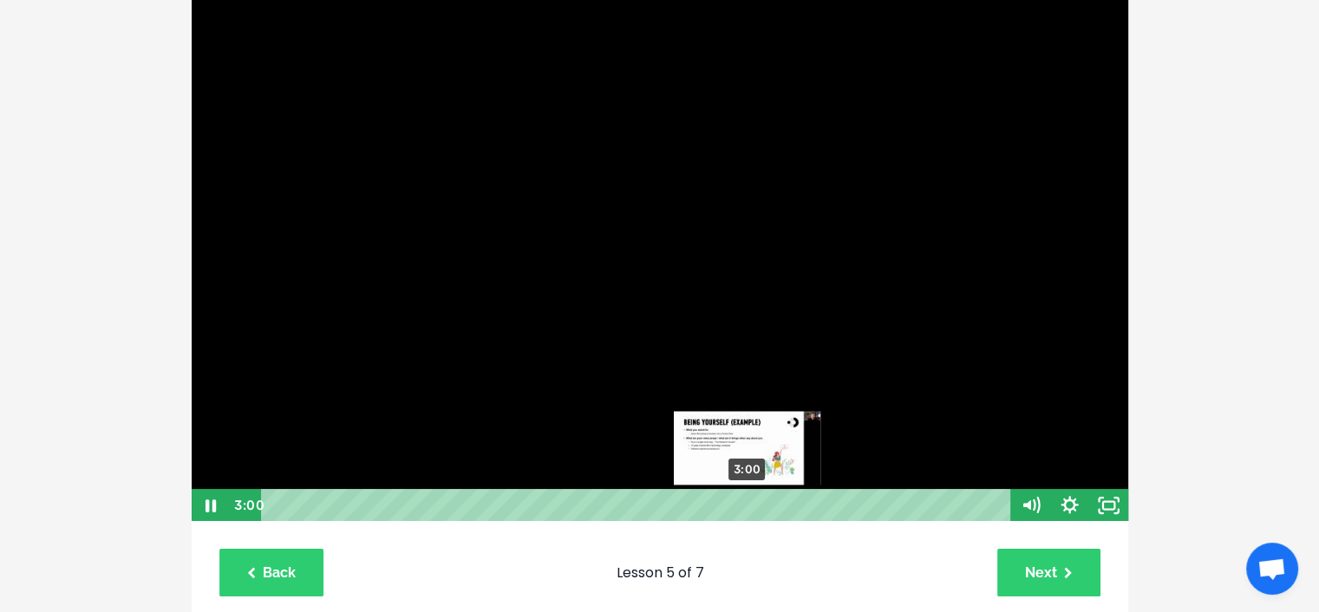
click at [747, 502] on div "3:00" at bounding box center [638, 505] width 726 height 33
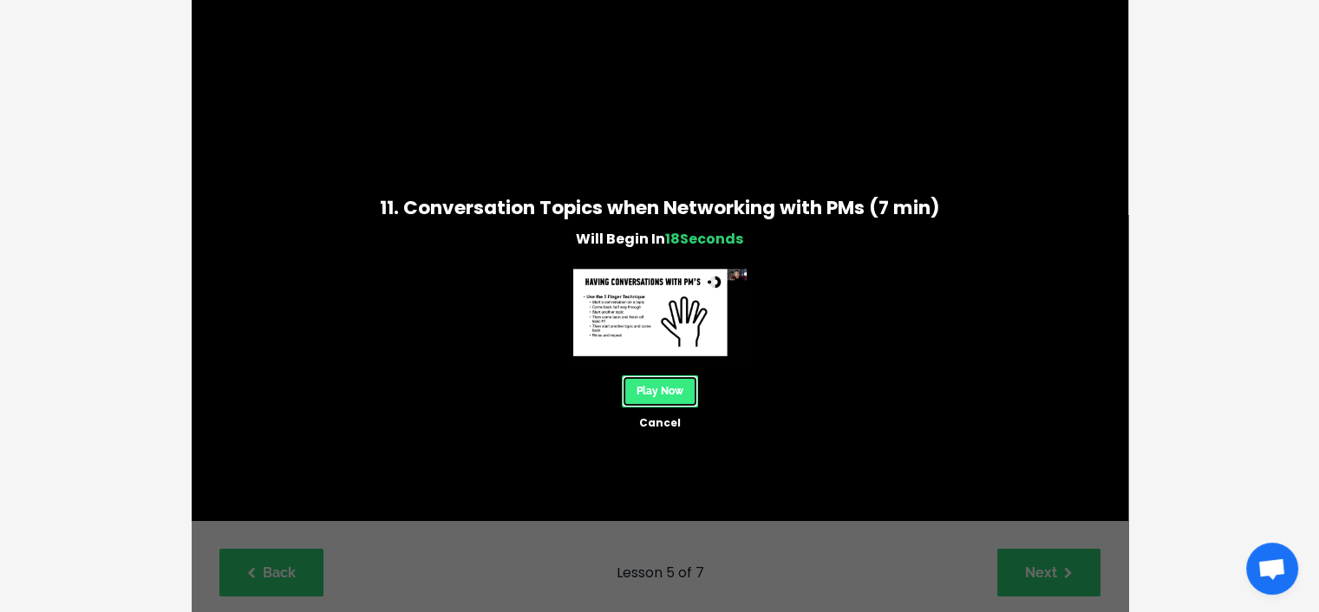
click at [683, 384] on link "Play Now" at bounding box center [660, 391] width 76 height 32
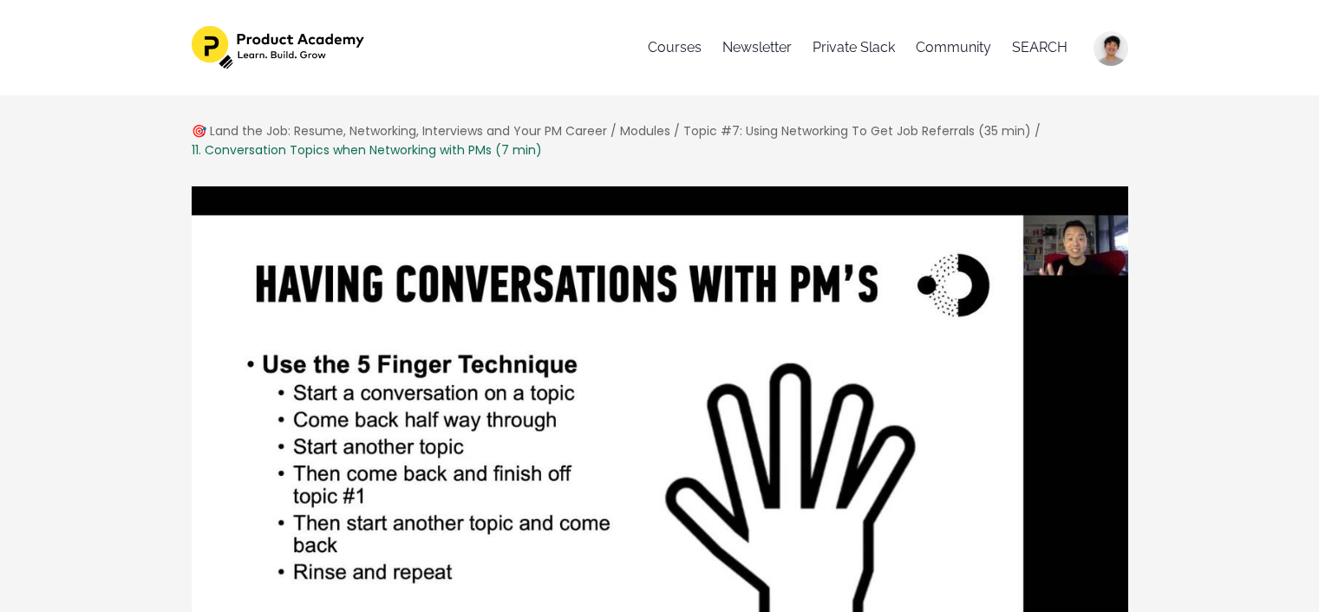
scroll to position [87, 0]
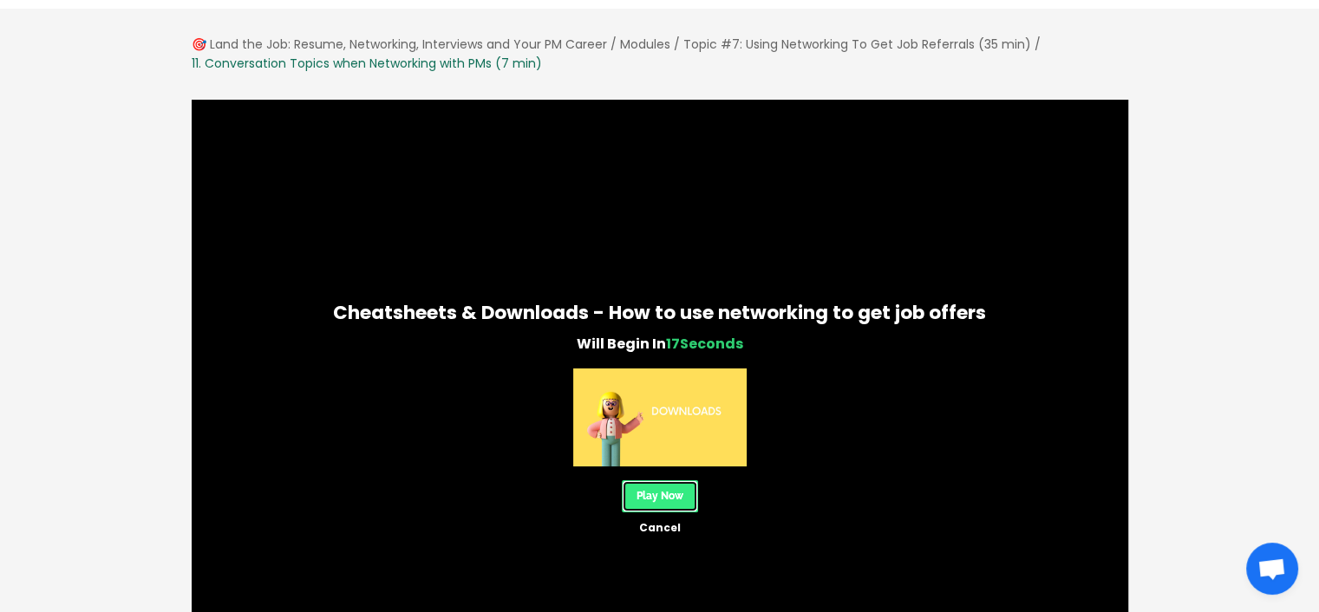
click at [668, 487] on link "Play Now" at bounding box center [660, 496] width 76 height 32
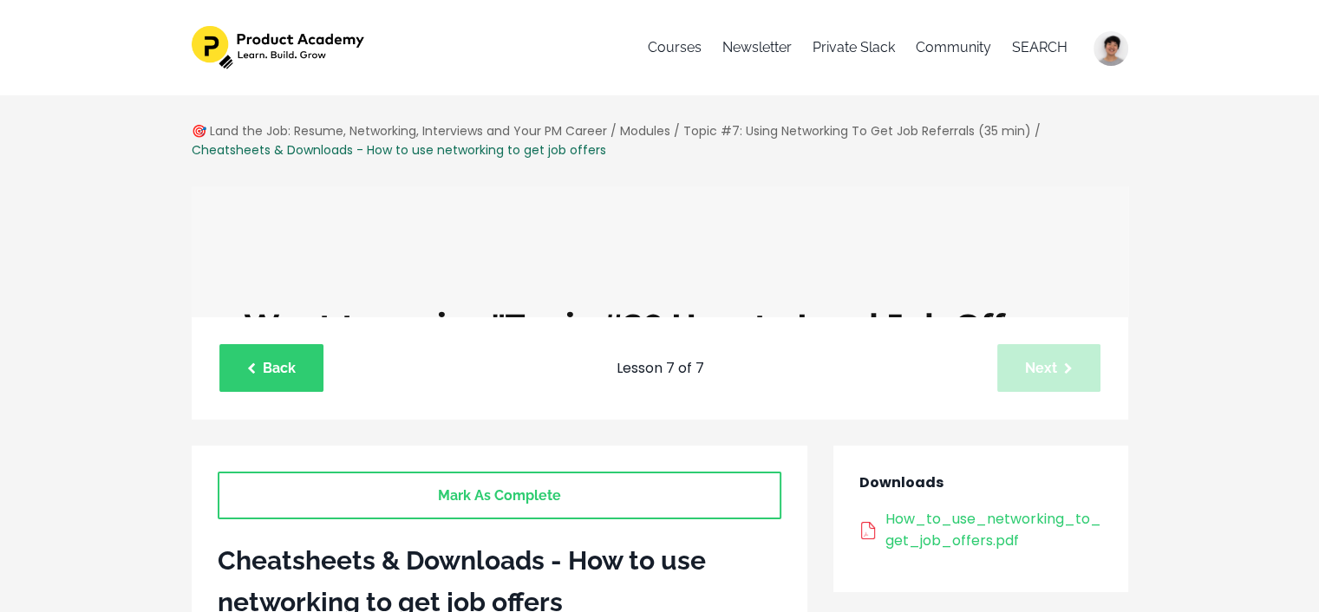
scroll to position [87, 0]
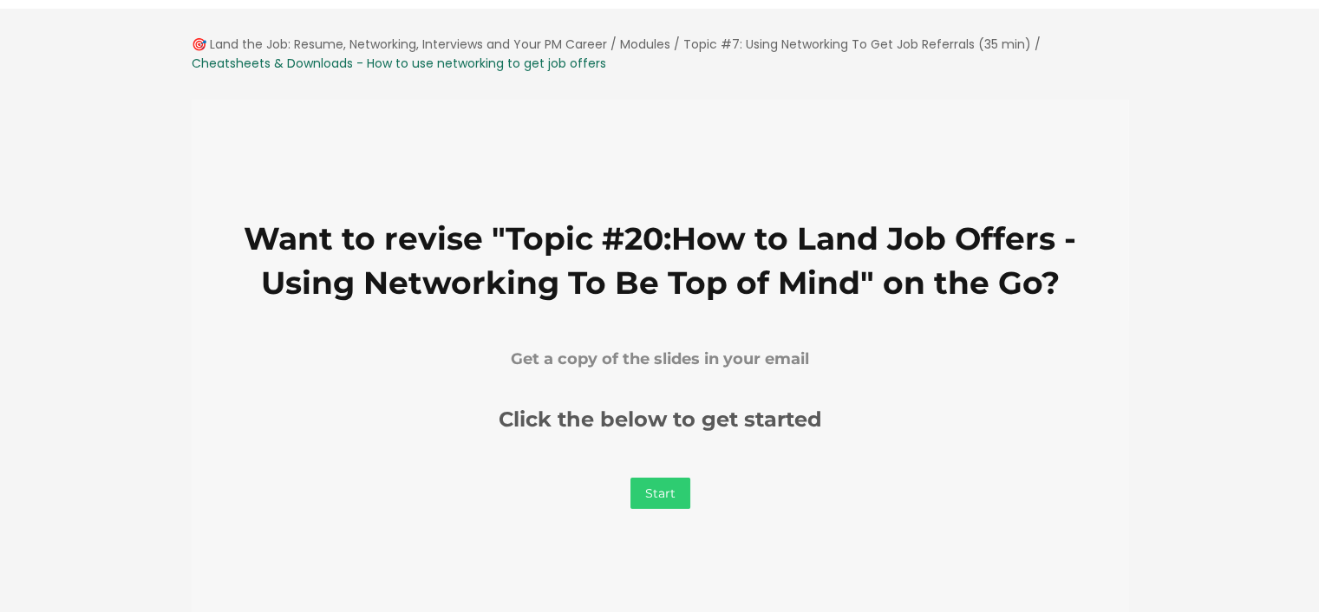
click at [645, 496] on link "Start" at bounding box center [659, 492] width 60 height 31
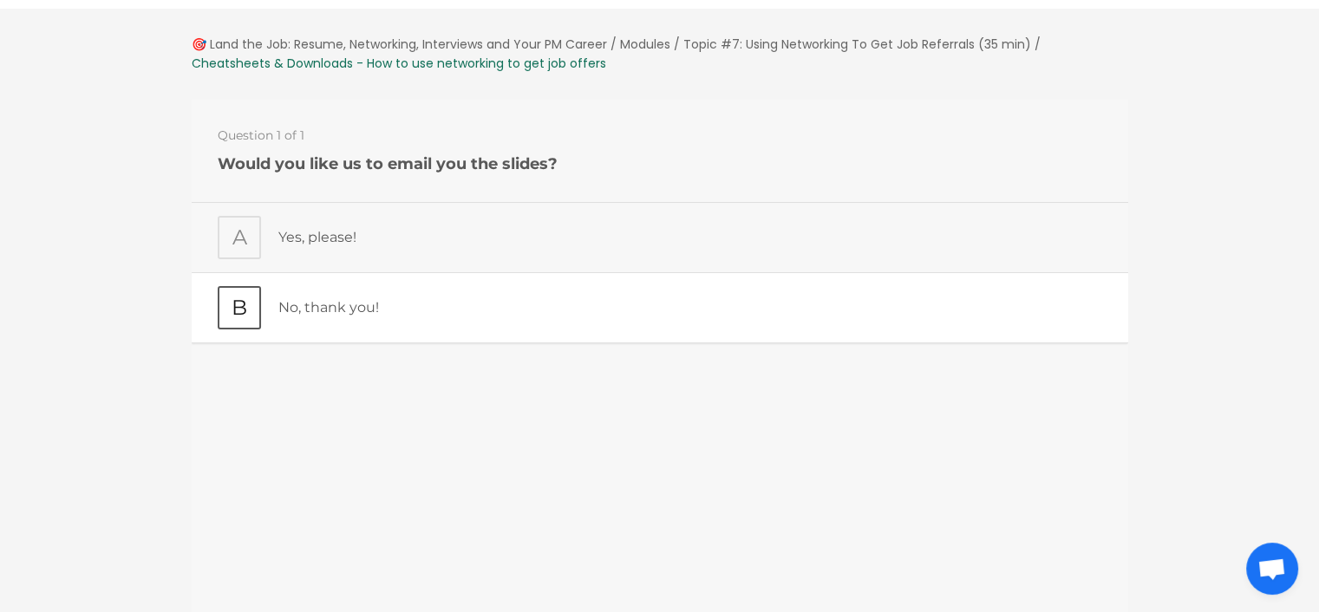
click at [352, 291] on div "No, thank you!" at bounding box center [689, 306] width 824 height 43
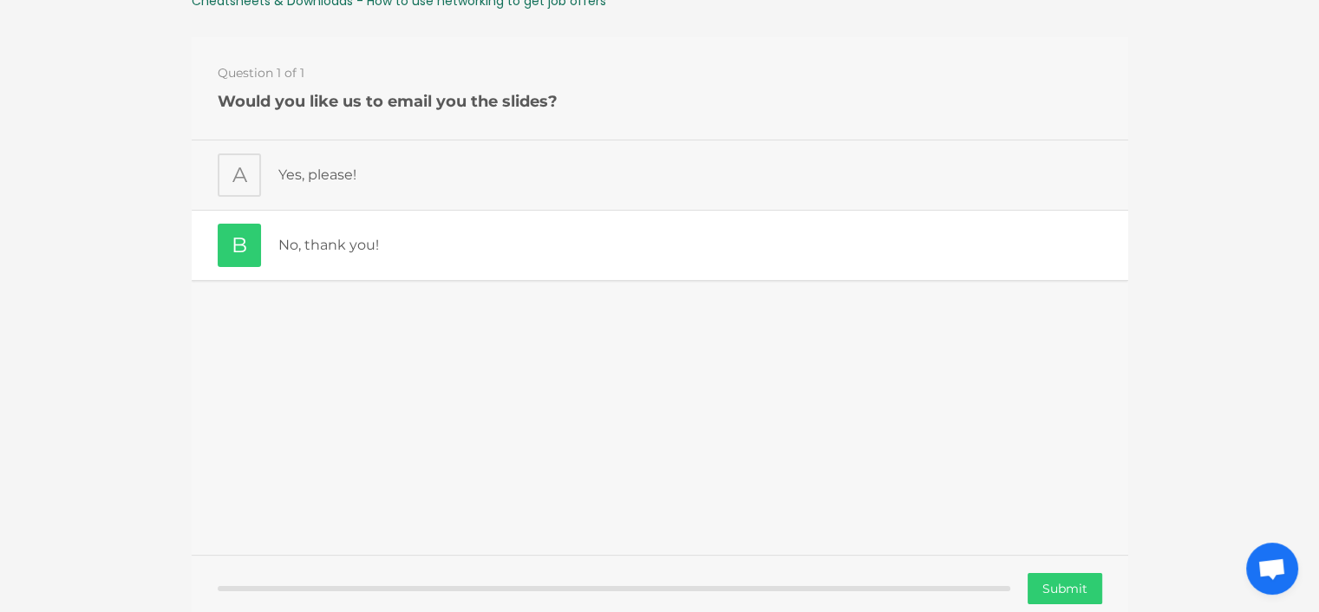
scroll to position [173, 0]
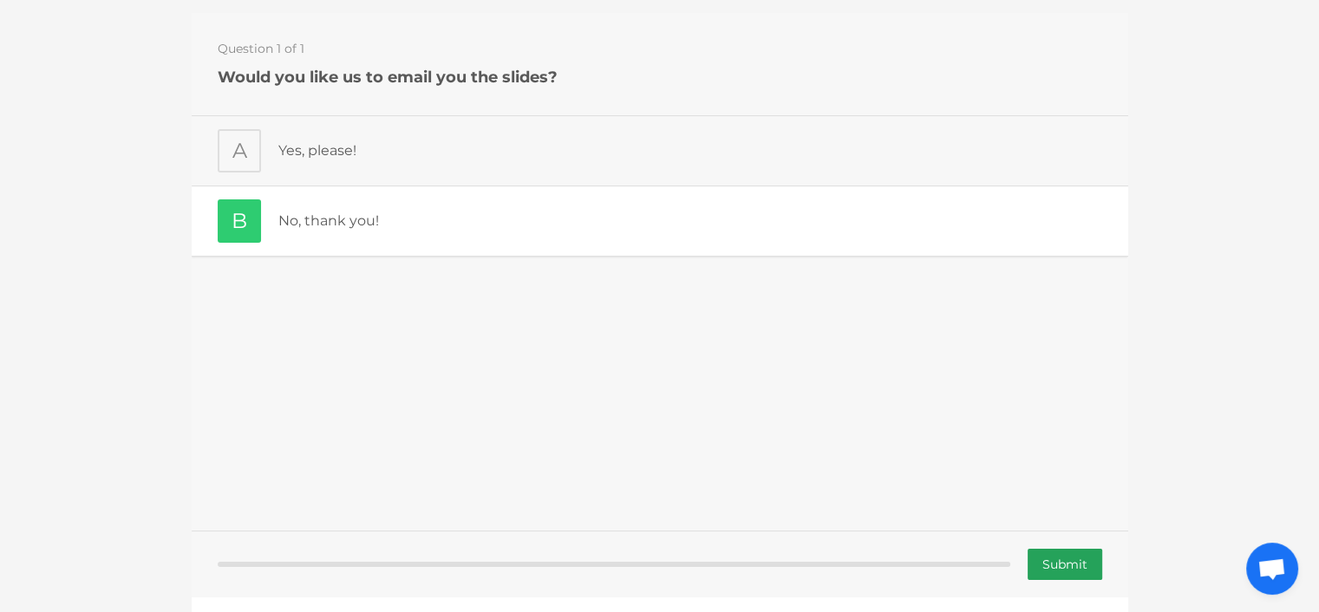
click at [1039, 561] on input "Submit" at bounding box center [1063, 563] width 75 height 31
type input "Submitting"
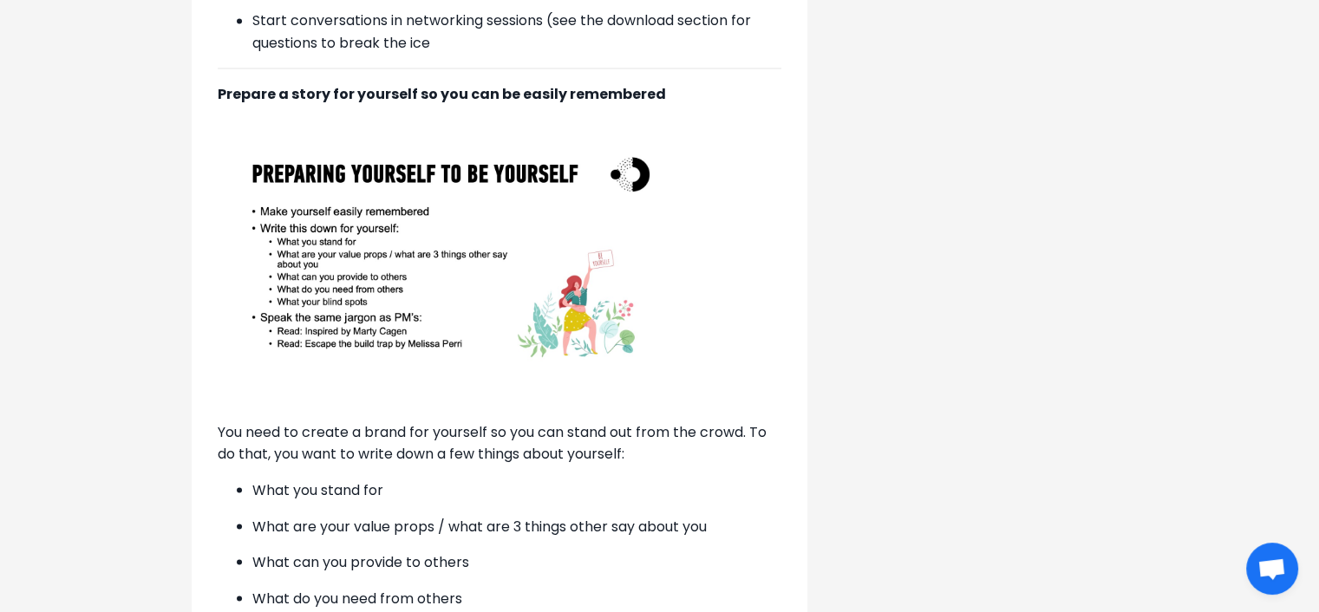
scroll to position [3116, 0]
